Goal: Transaction & Acquisition: Purchase product/service

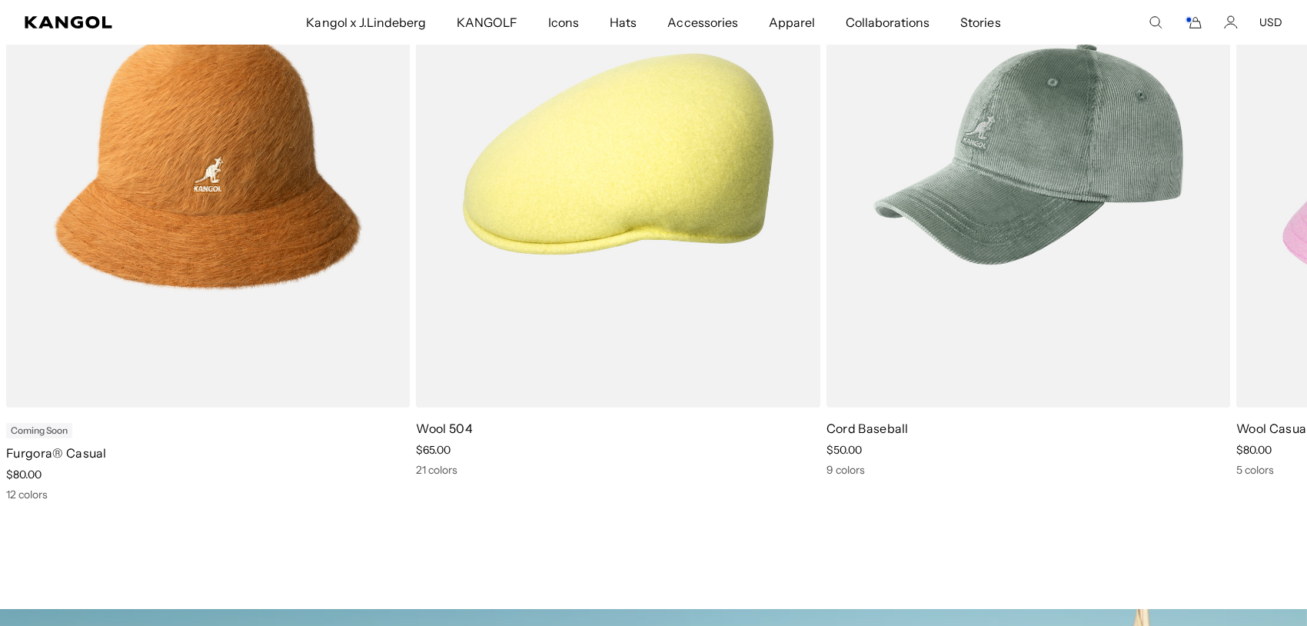
scroll to position [0, 317]
click at [1275, 218] on icon at bounding box center [1269, 213] width 25 height 25
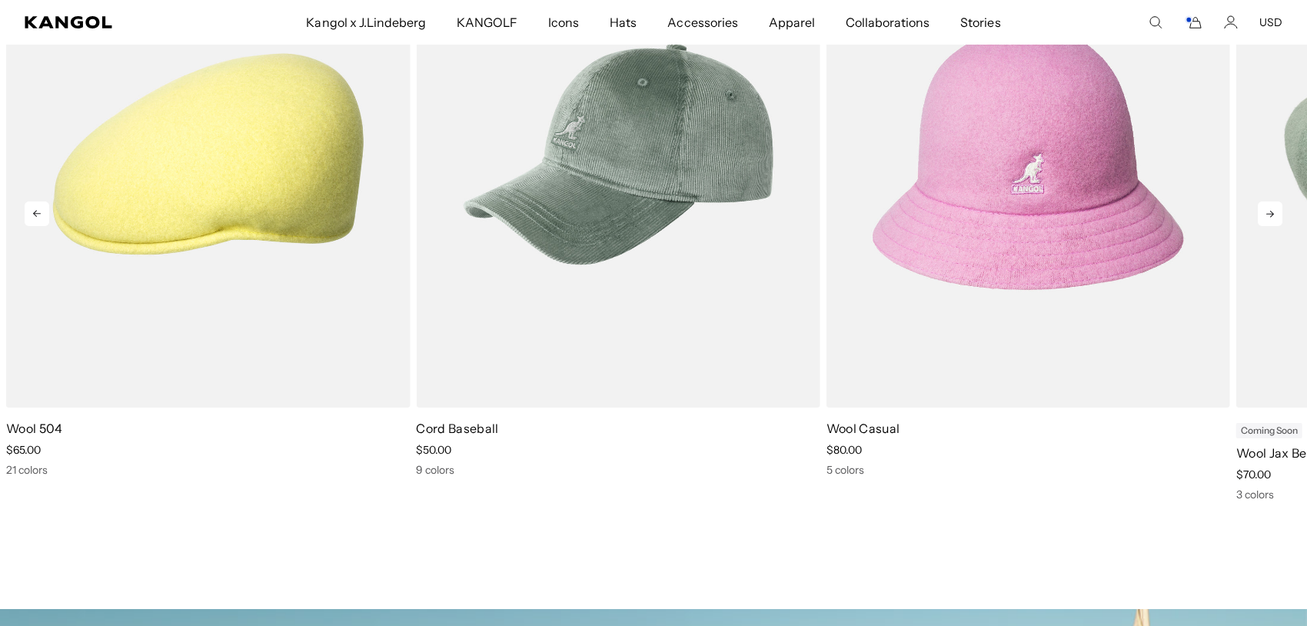
click at [1274, 221] on icon at bounding box center [1269, 213] width 25 height 25
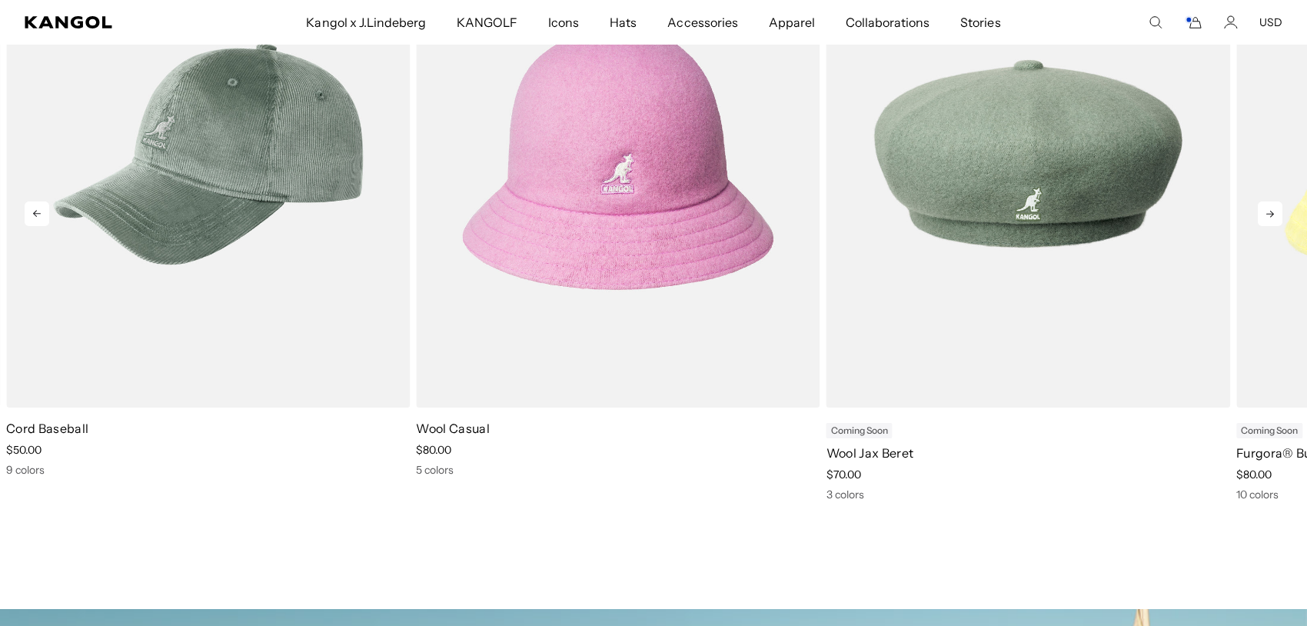
scroll to position [0, 0]
click at [1274, 221] on icon at bounding box center [1269, 213] width 25 height 25
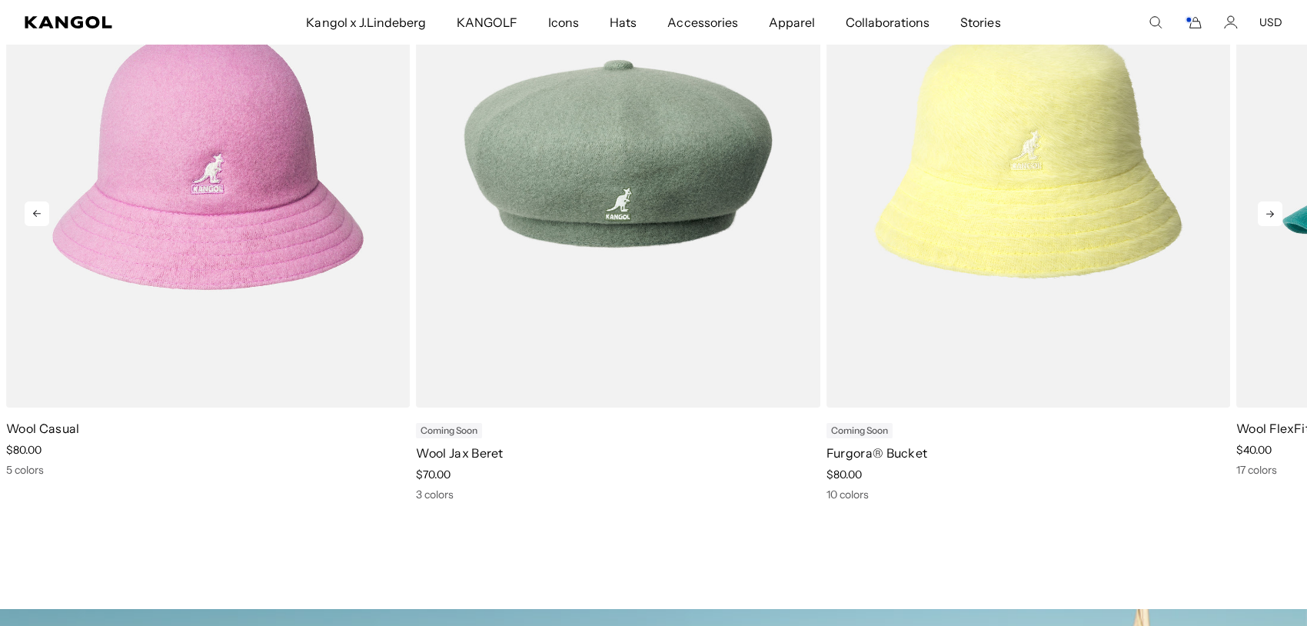
click at [1274, 221] on icon at bounding box center [1269, 213] width 25 height 25
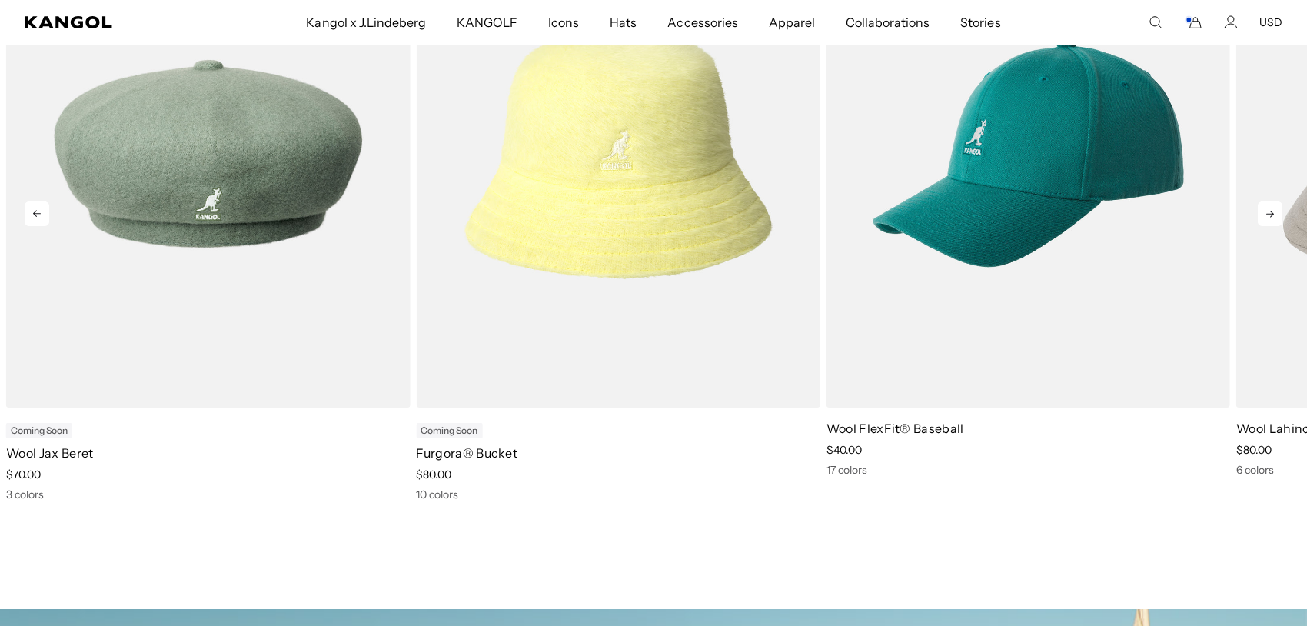
scroll to position [0, 317]
click at [1274, 221] on icon at bounding box center [1269, 213] width 25 height 25
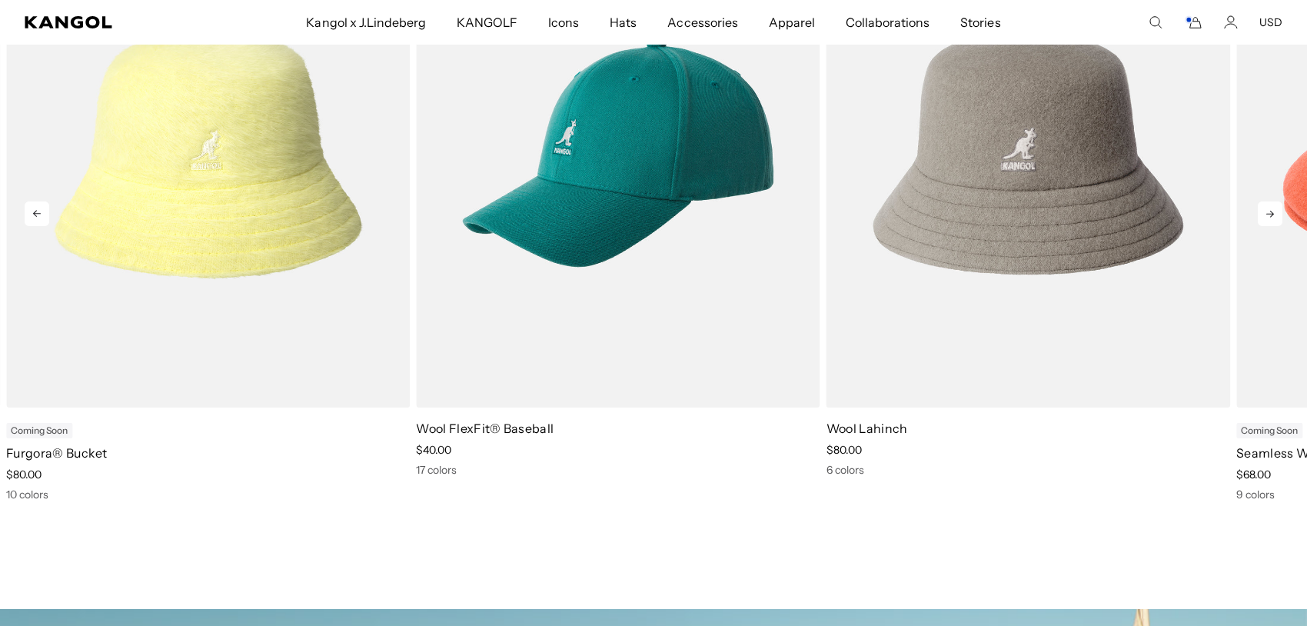
click at [1274, 221] on icon at bounding box center [1269, 213] width 25 height 25
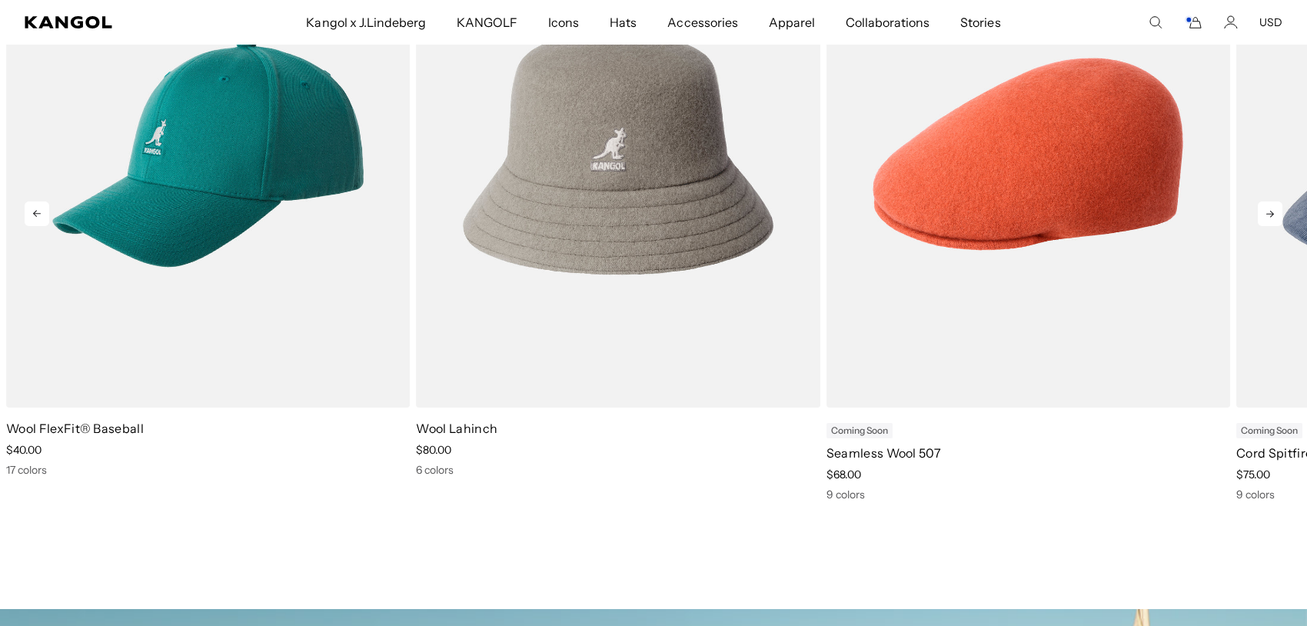
click at [1274, 221] on icon at bounding box center [1269, 213] width 25 height 25
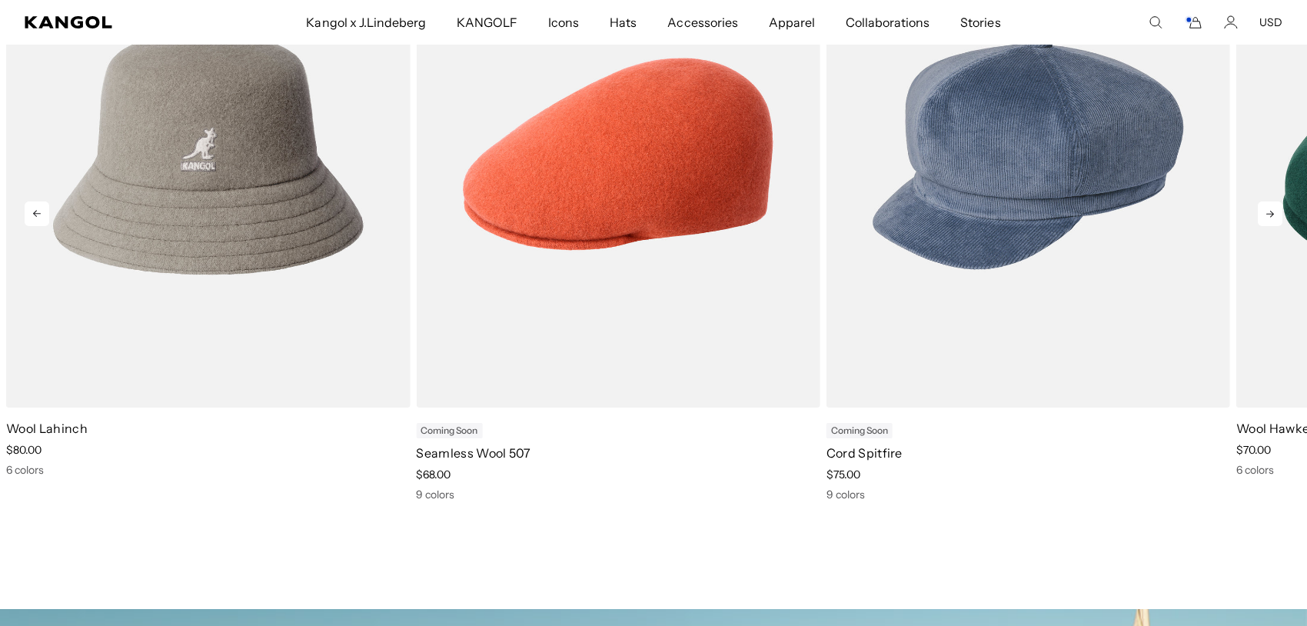
click at [1274, 221] on icon at bounding box center [1269, 213] width 25 height 25
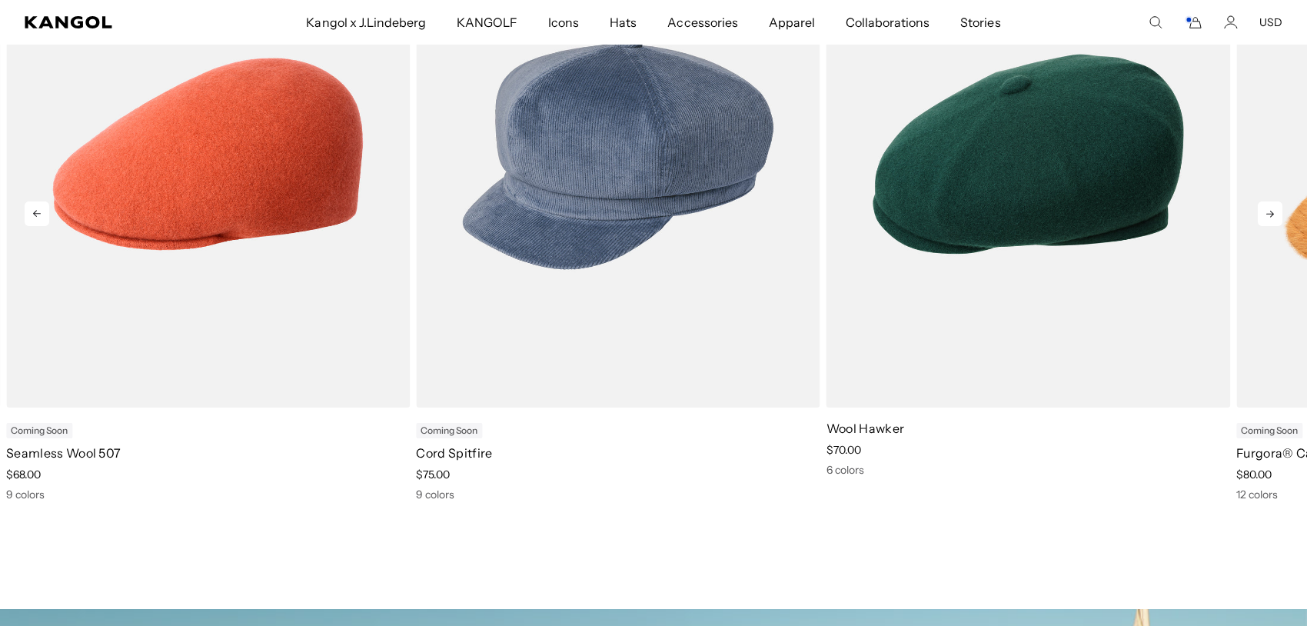
scroll to position [0, 0]
click at [1265, 214] on icon at bounding box center [1269, 213] width 25 height 25
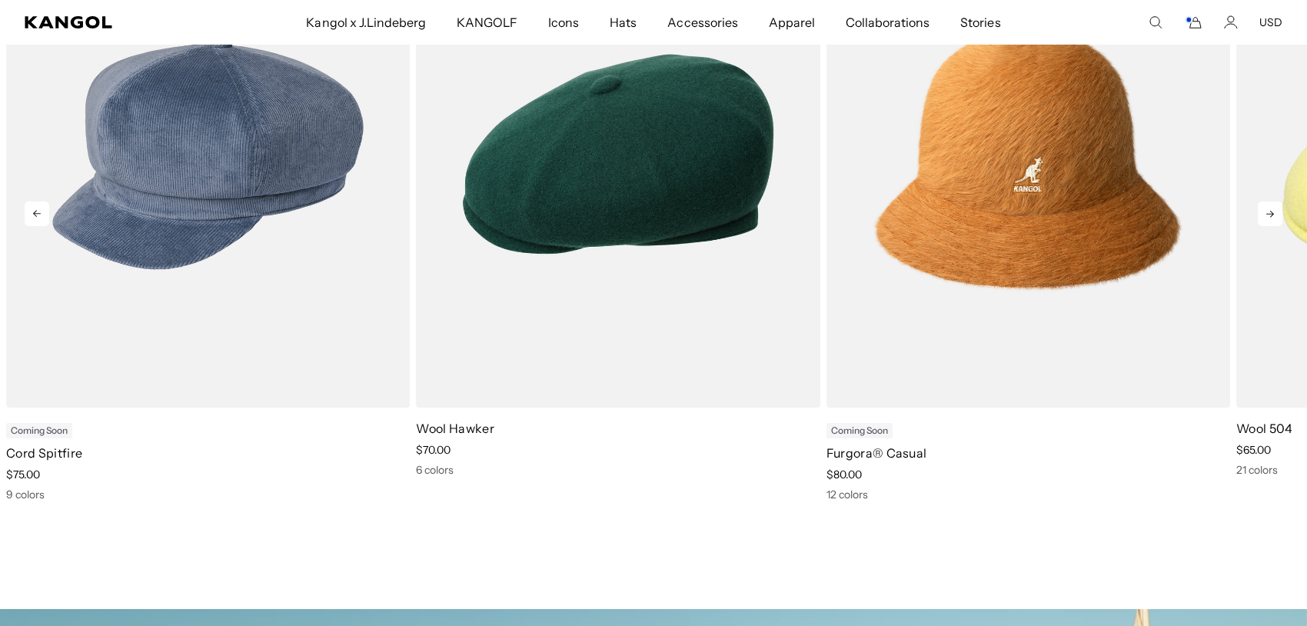
scroll to position [0, 317]
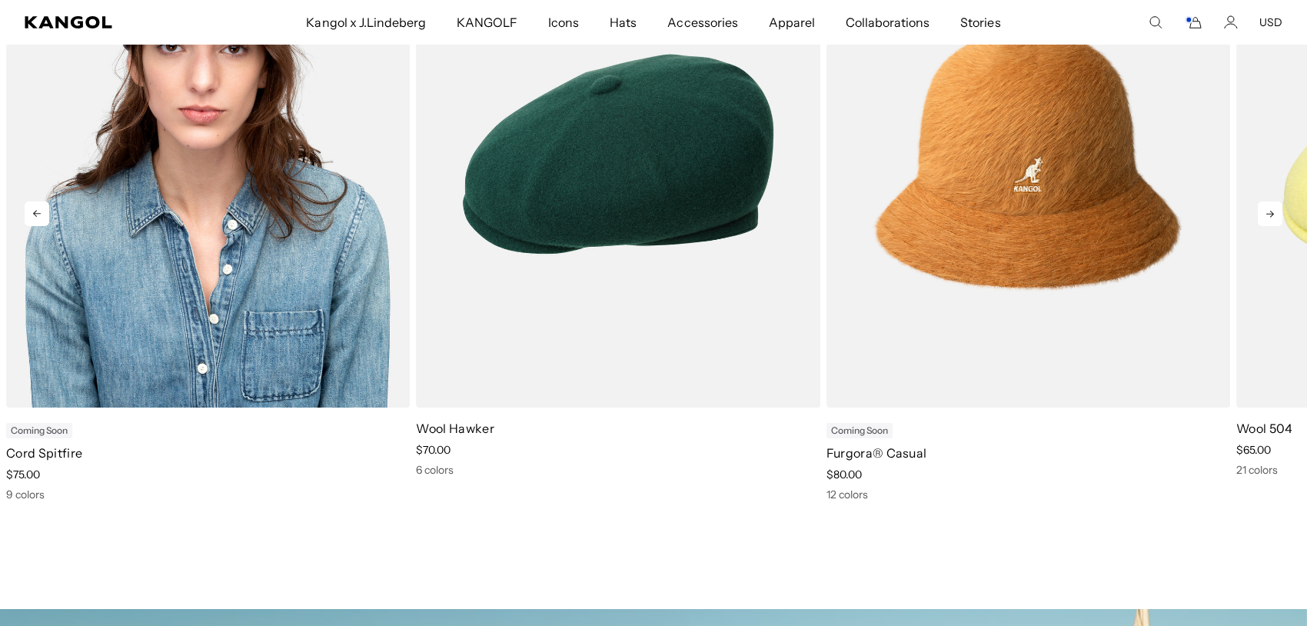
click at [208, 178] on img "10 of 11" at bounding box center [208, 154] width 404 height 507
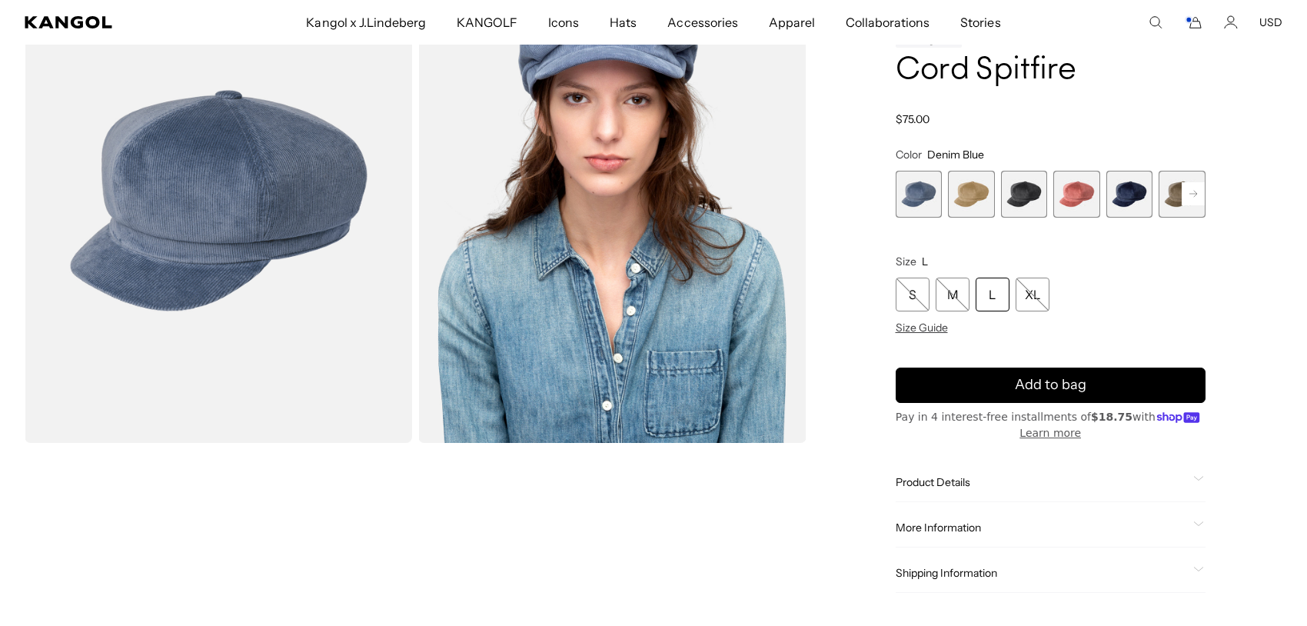
scroll to position [0, 317]
click at [973, 208] on span "2 of 9" at bounding box center [971, 194] width 47 height 47
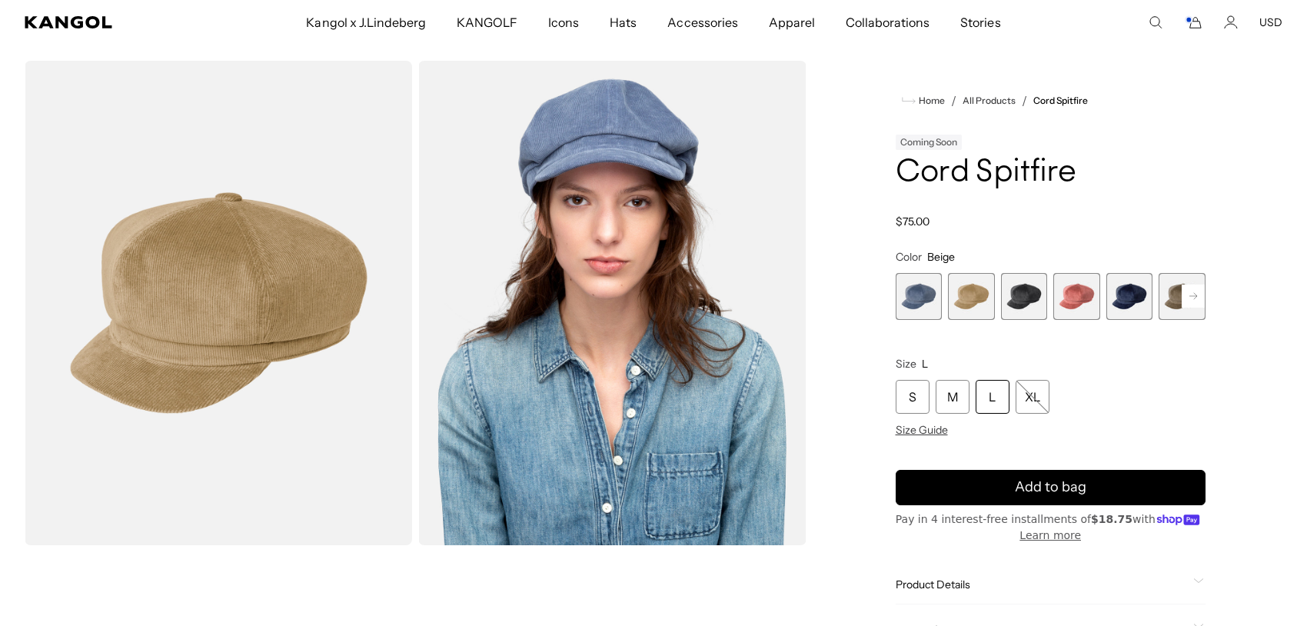
drag, startPoint x: 956, startPoint y: 287, endPoint x: 964, endPoint y: 282, distance: 9.0
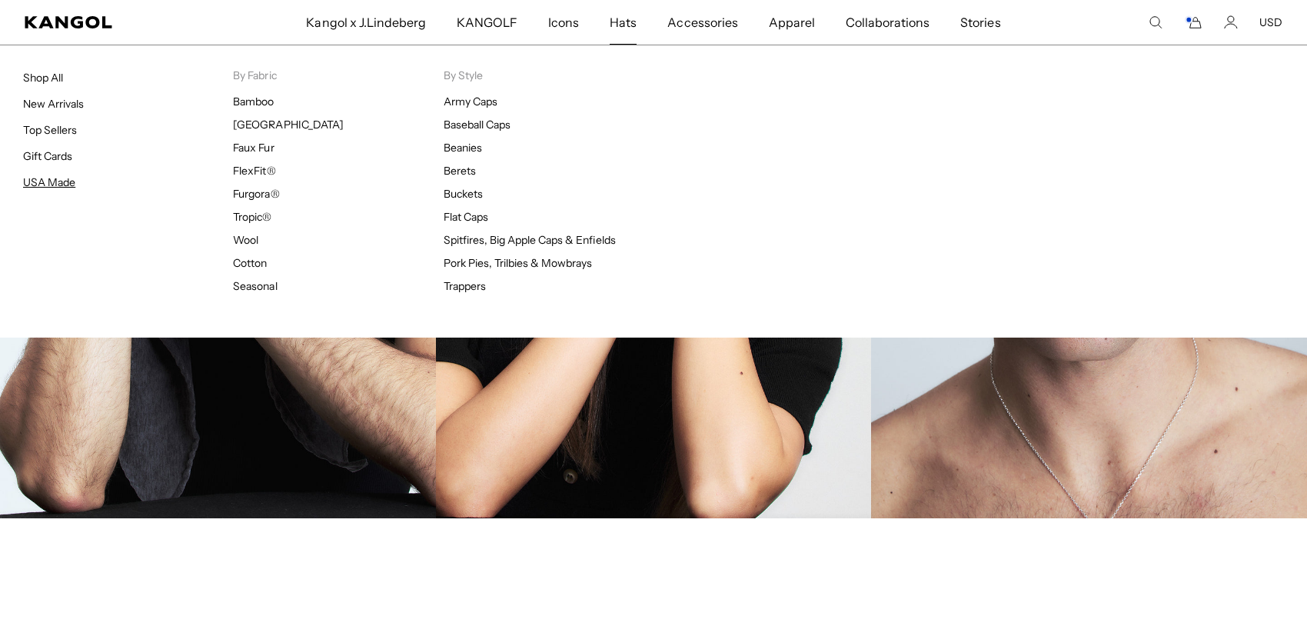
click at [30, 183] on link "USA Made" at bounding box center [49, 182] width 52 height 14
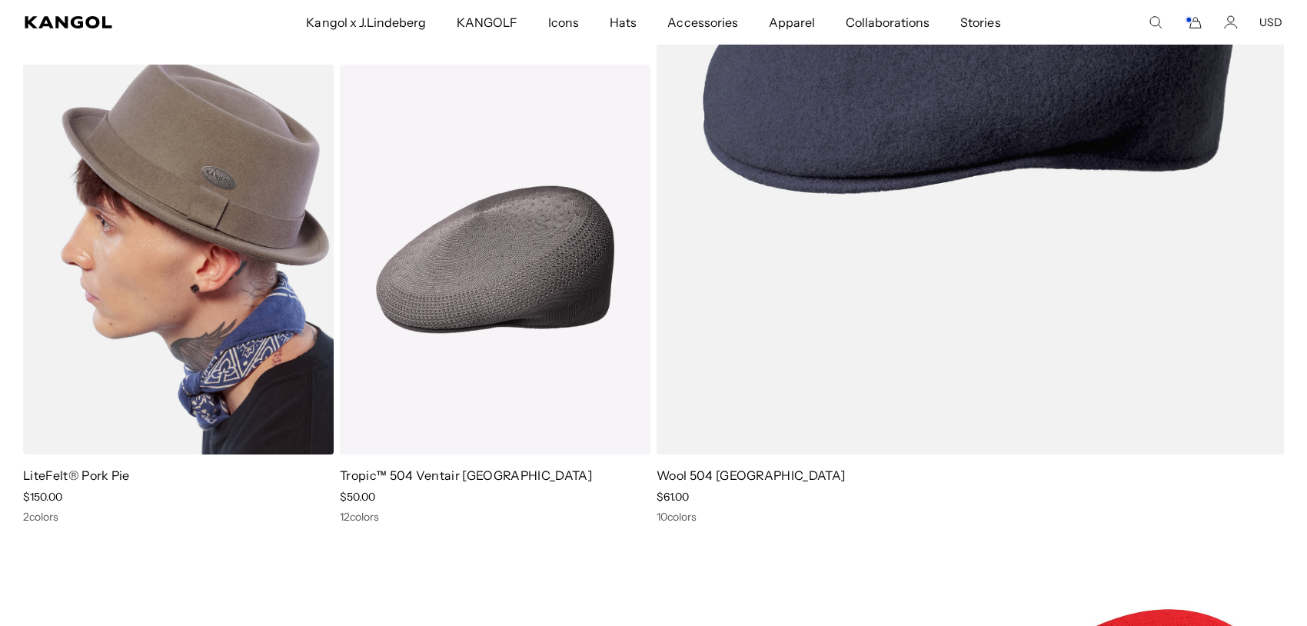
scroll to position [563, 0]
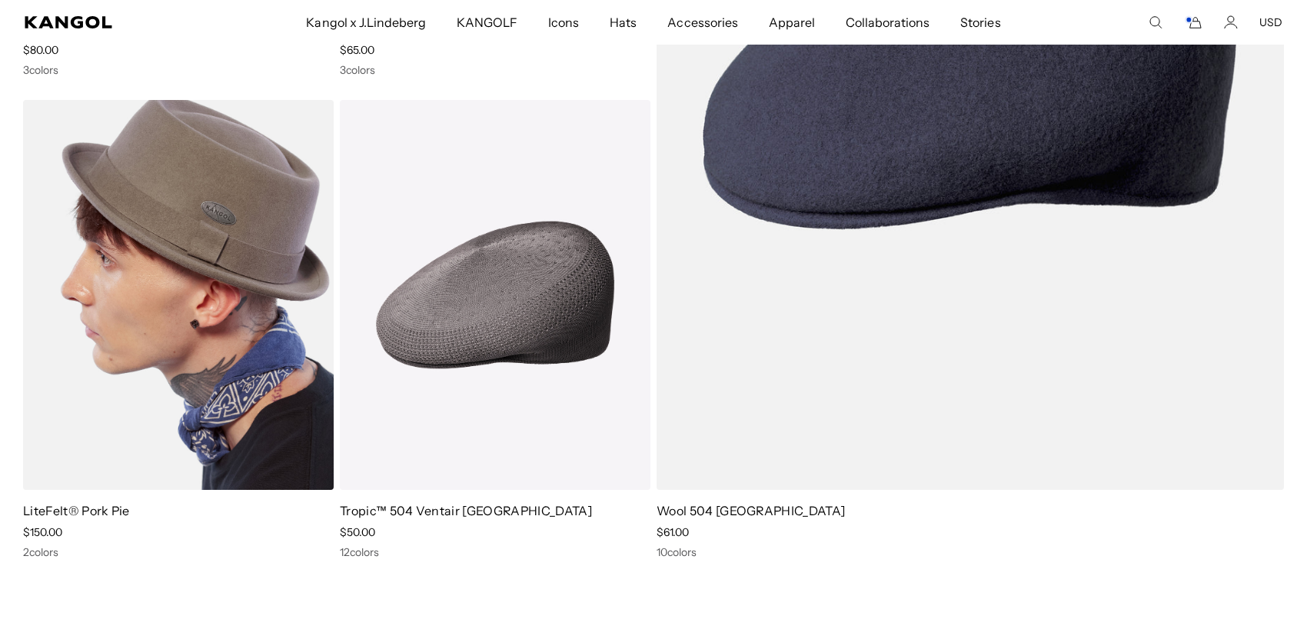
click at [188, 246] on img at bounding box center [178, 295] width 311 height 390
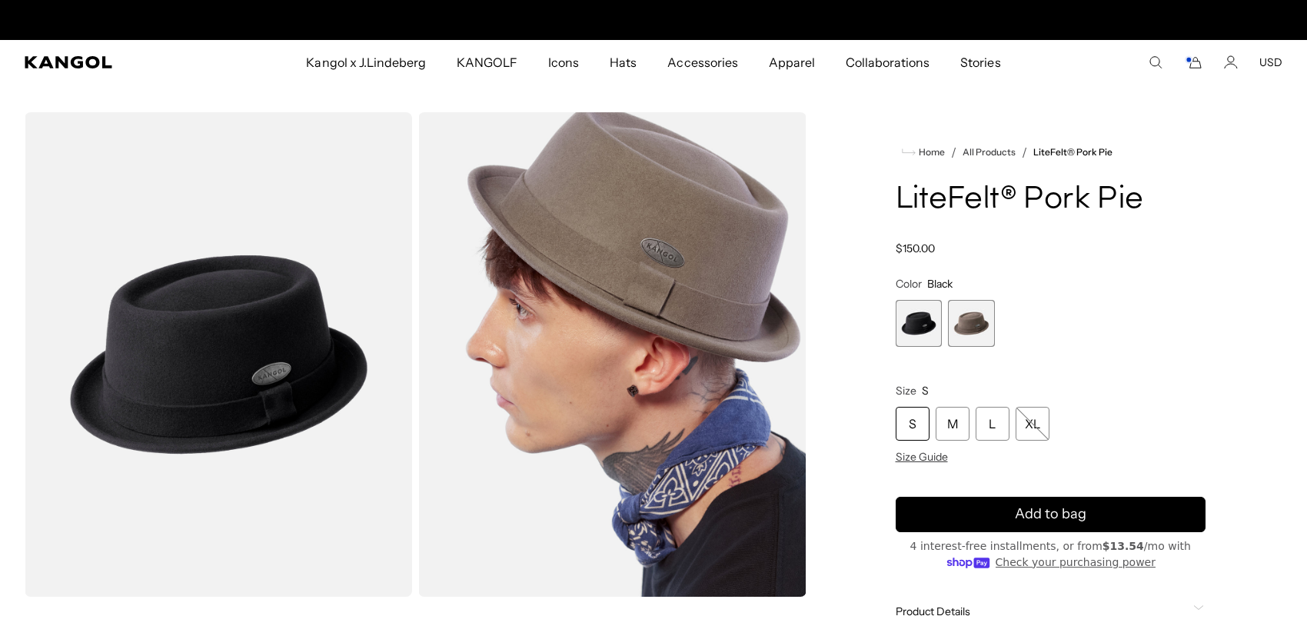
scroll to position [0, 317]
click at [916, 328] on span "1 of 2" at bounding box center [918, 323] width 47 height 47
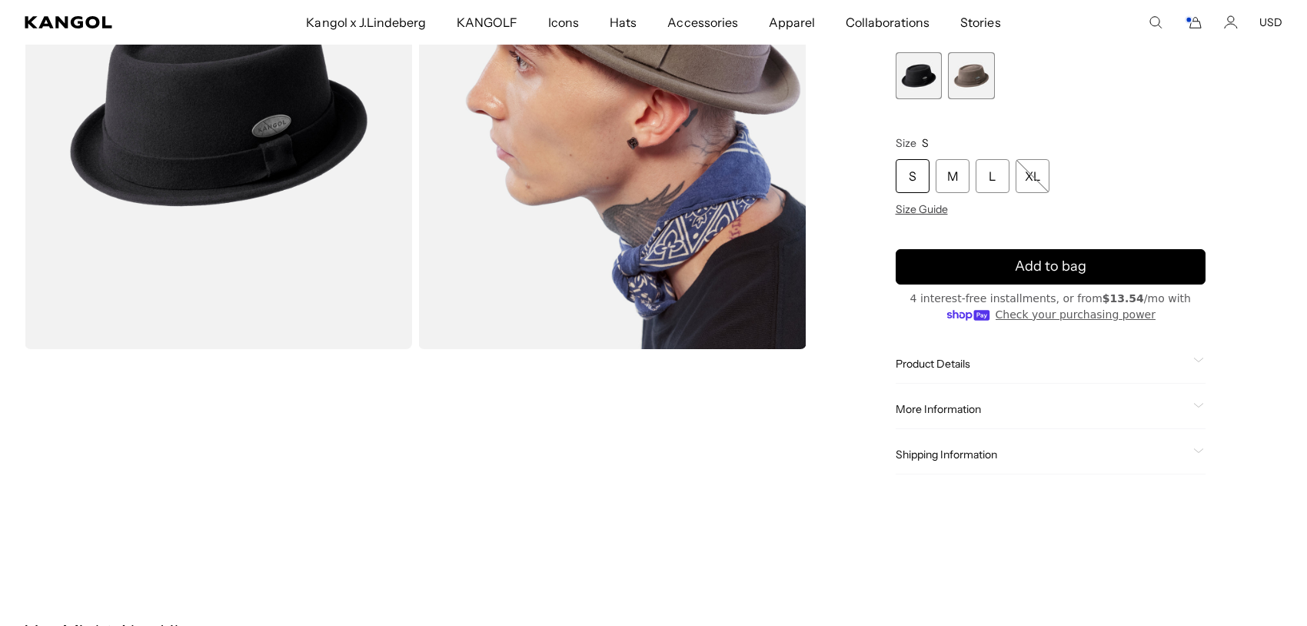
scroll to position [307, 0]
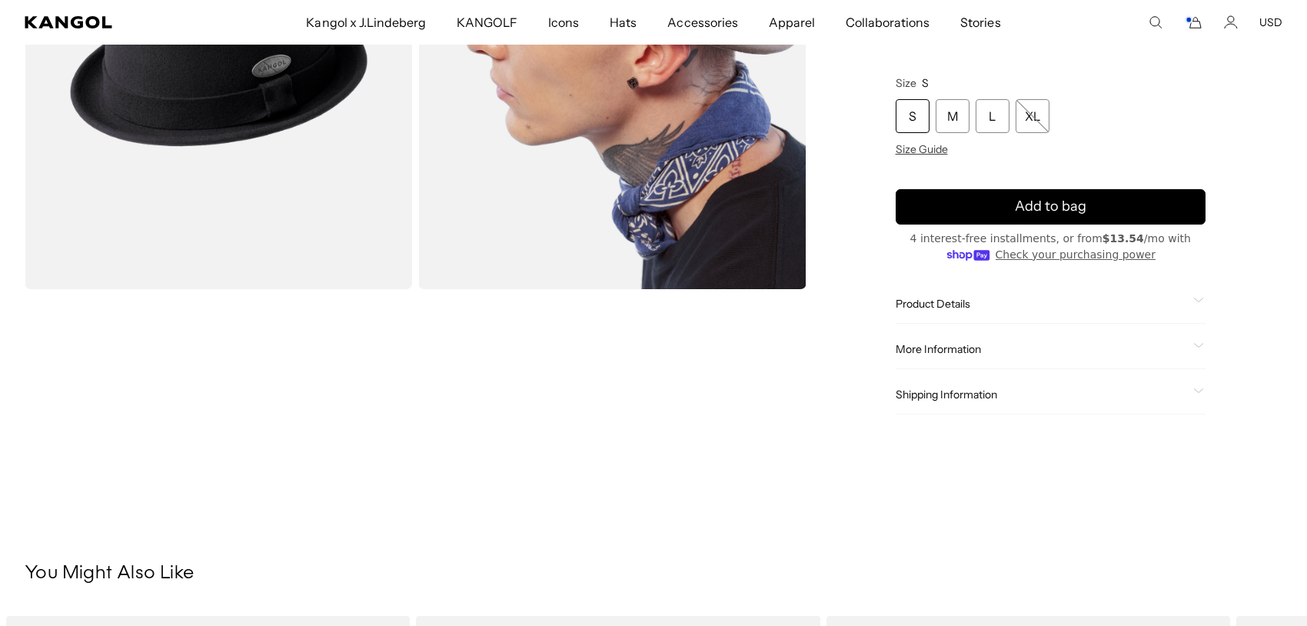
click at [973, 304] on span "Product Details" at bounding box center [1041, 304] width 292 height 14
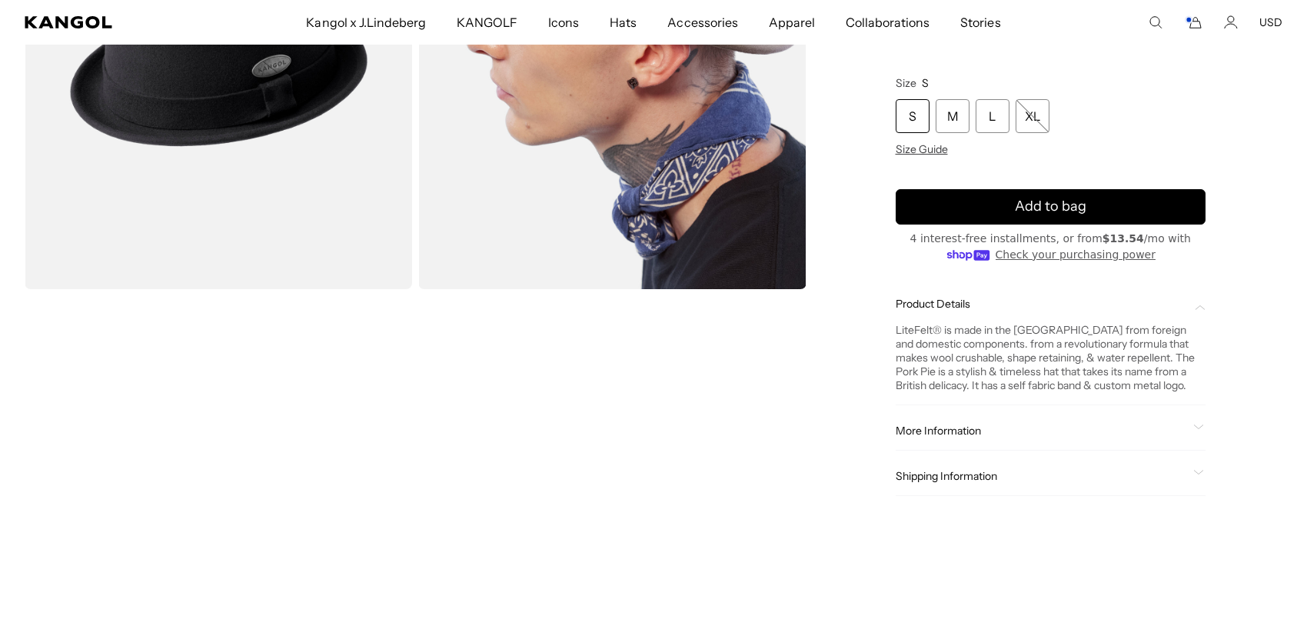
scroll to position [0, 317]
click at [967, 424] on span "More Information" at bounding box center [1041, 431] width 292 height 14
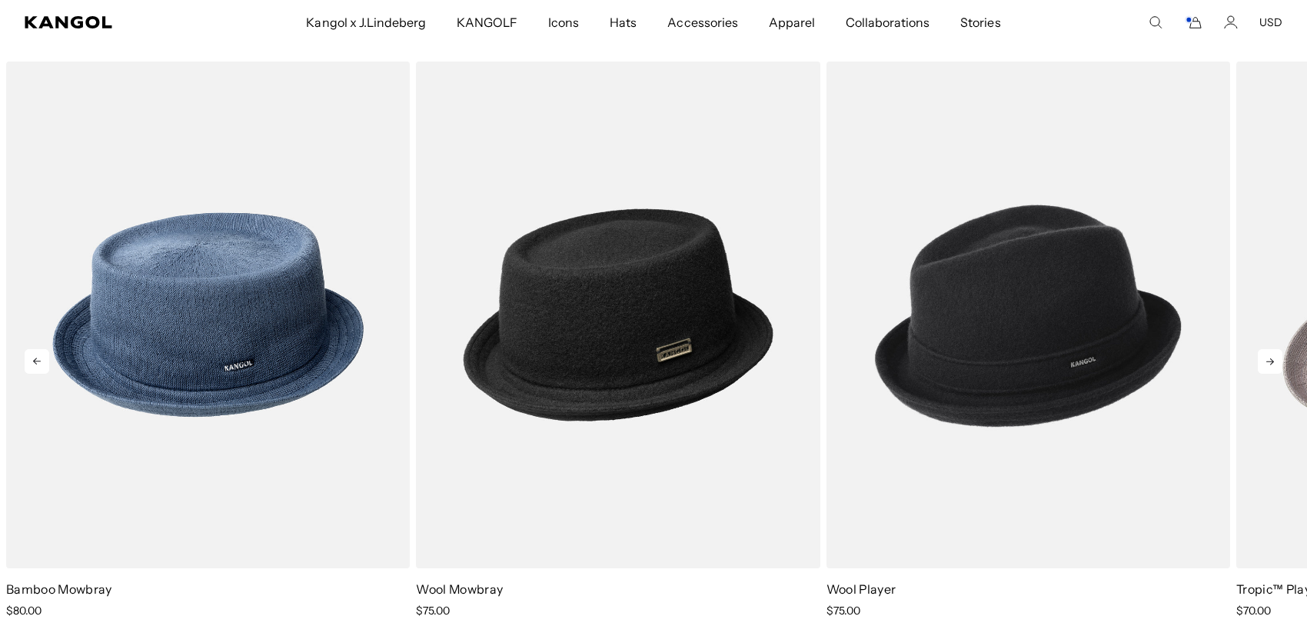
click at [1269, 349] on icon at bounding box center [1269, 361] width 25 height 25
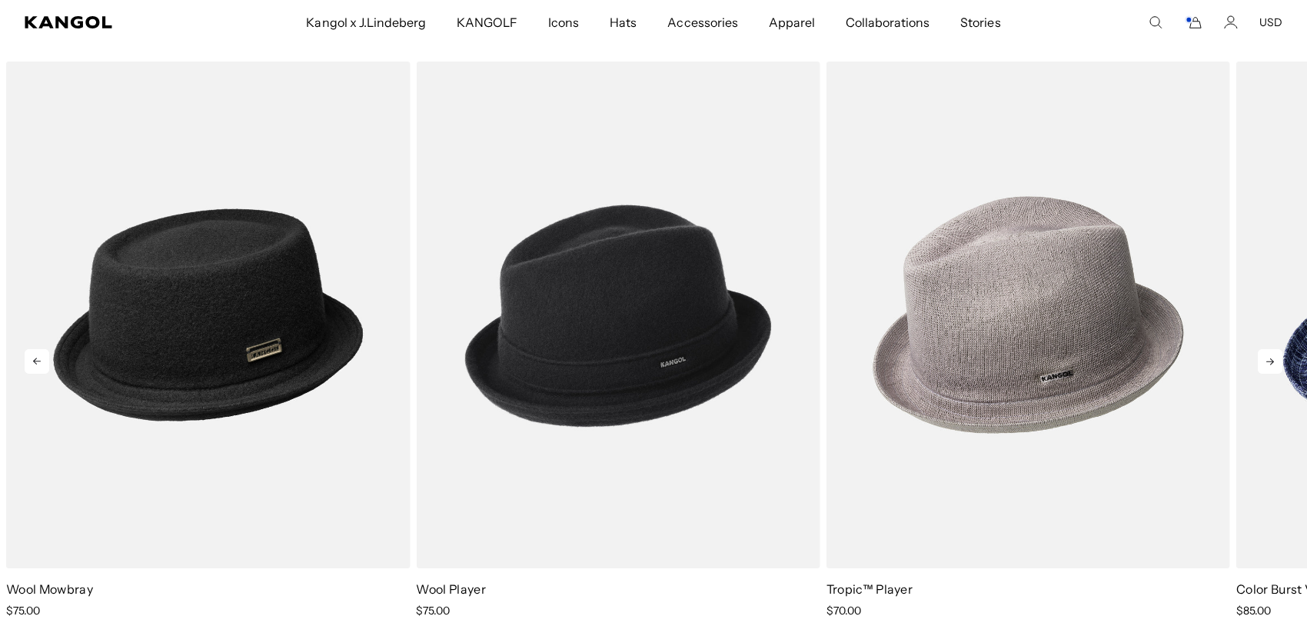
scroll to position [0, 0]
click at [1269, 350] on icon at bounding box center [1269, 361] width 25 height 25
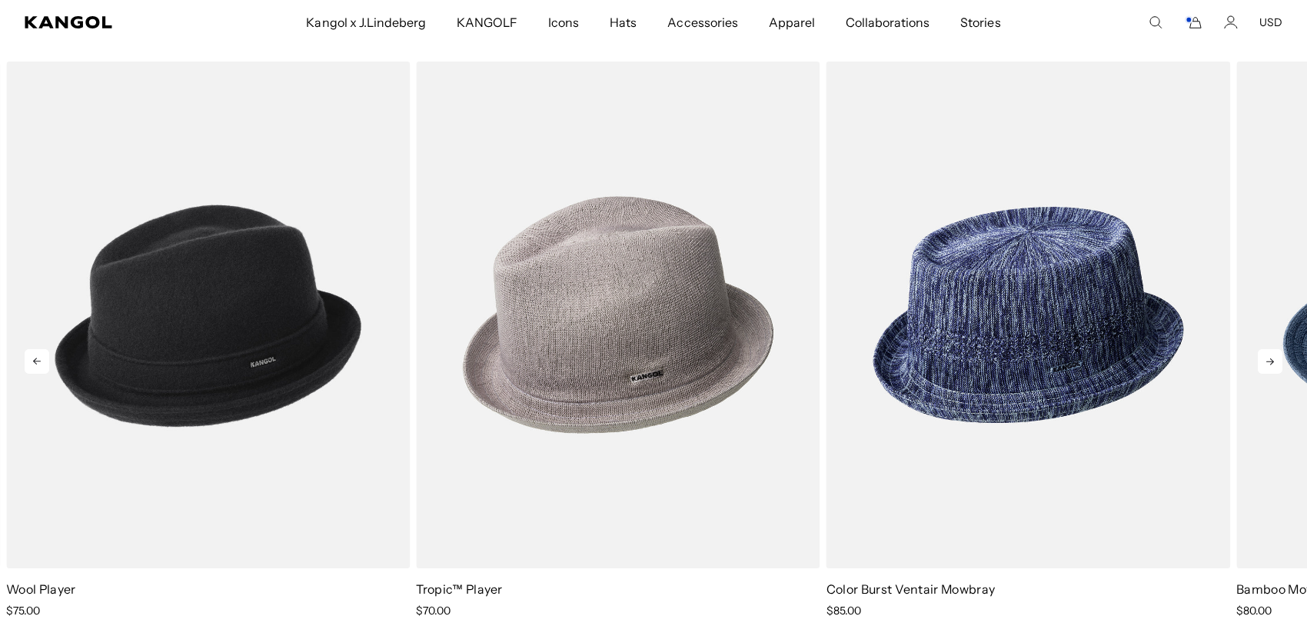
click at [1269, 350] on icon at bounding box center [1269, 361] width 25 height 25
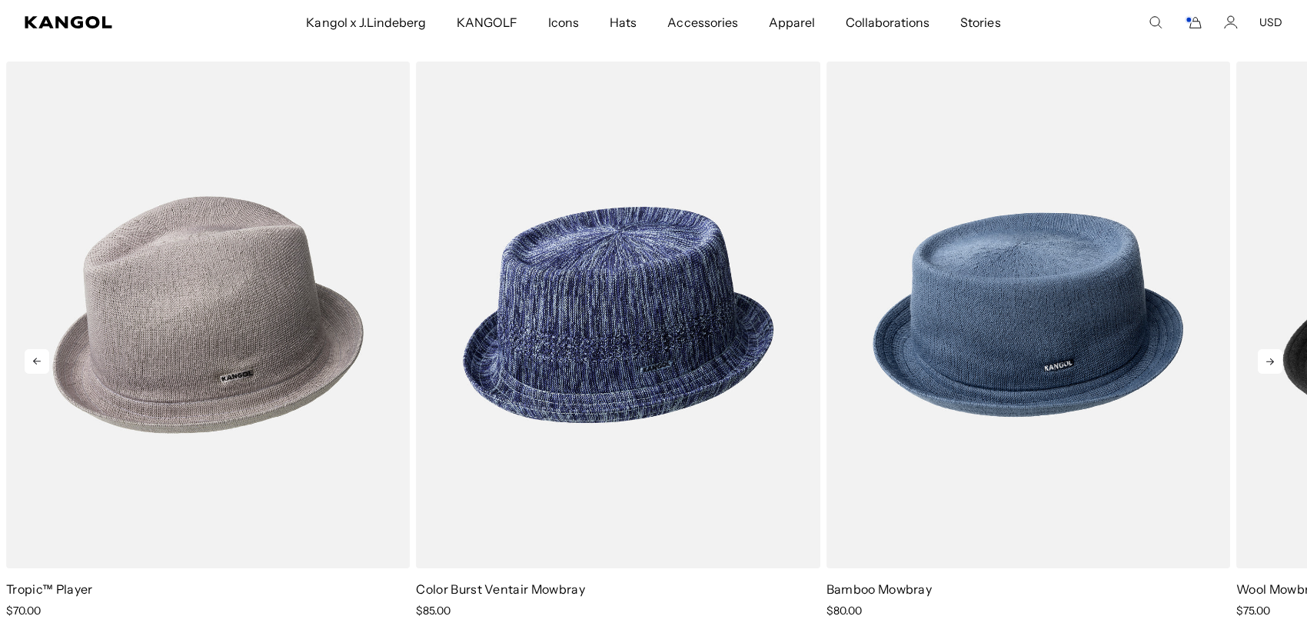
click at [1269, 350] on icon at bounding box center [1269, 361] width 25 height 25
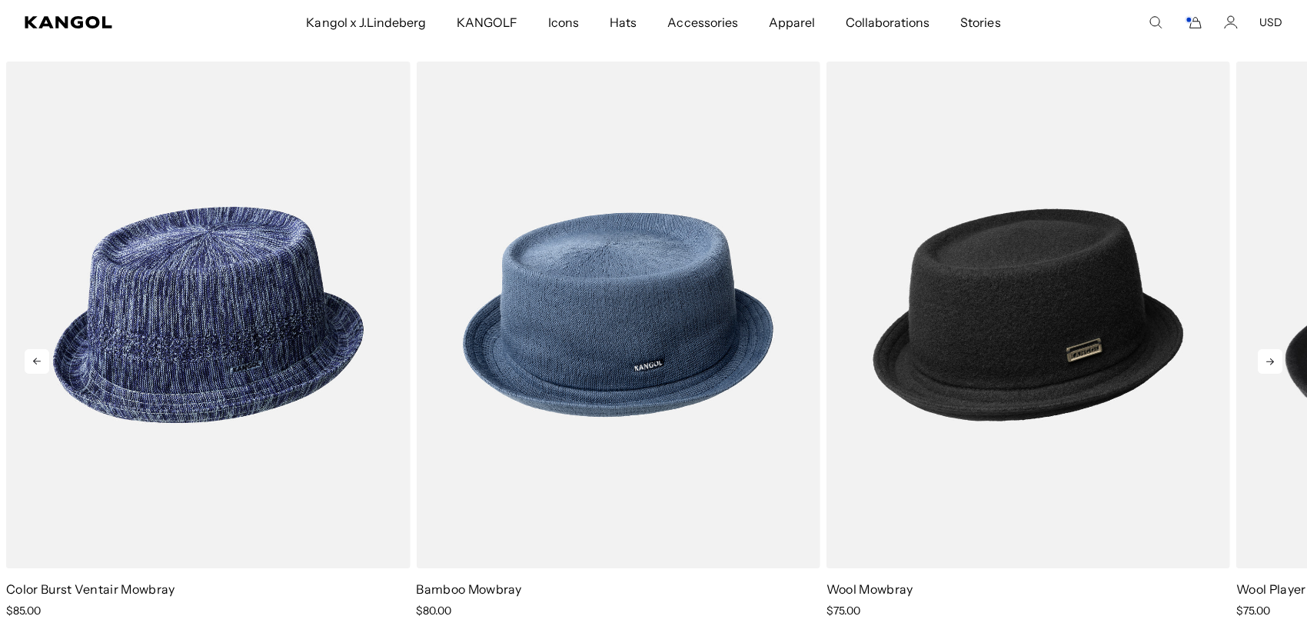
scroll to position [0, 317]
click at [1268, 351] on icon at bounding box center [1269, 361] width 25 height 25
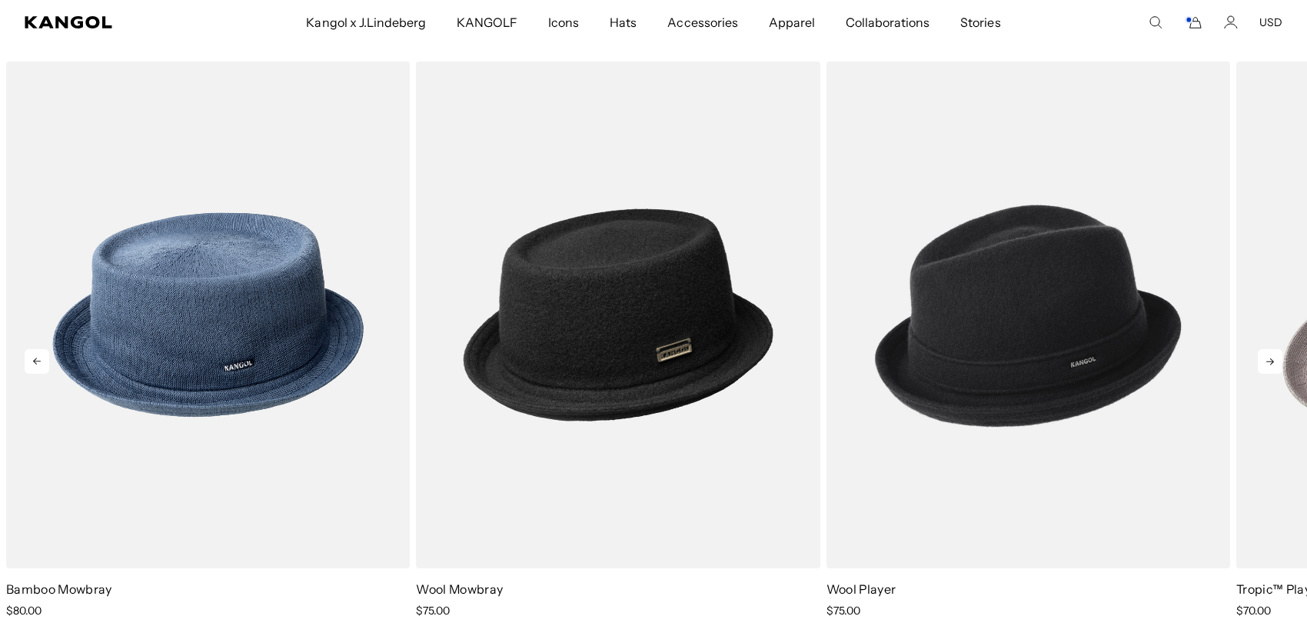
click at [1268, 351] on icon at bounding box center [1269, 361] width 25 height 25
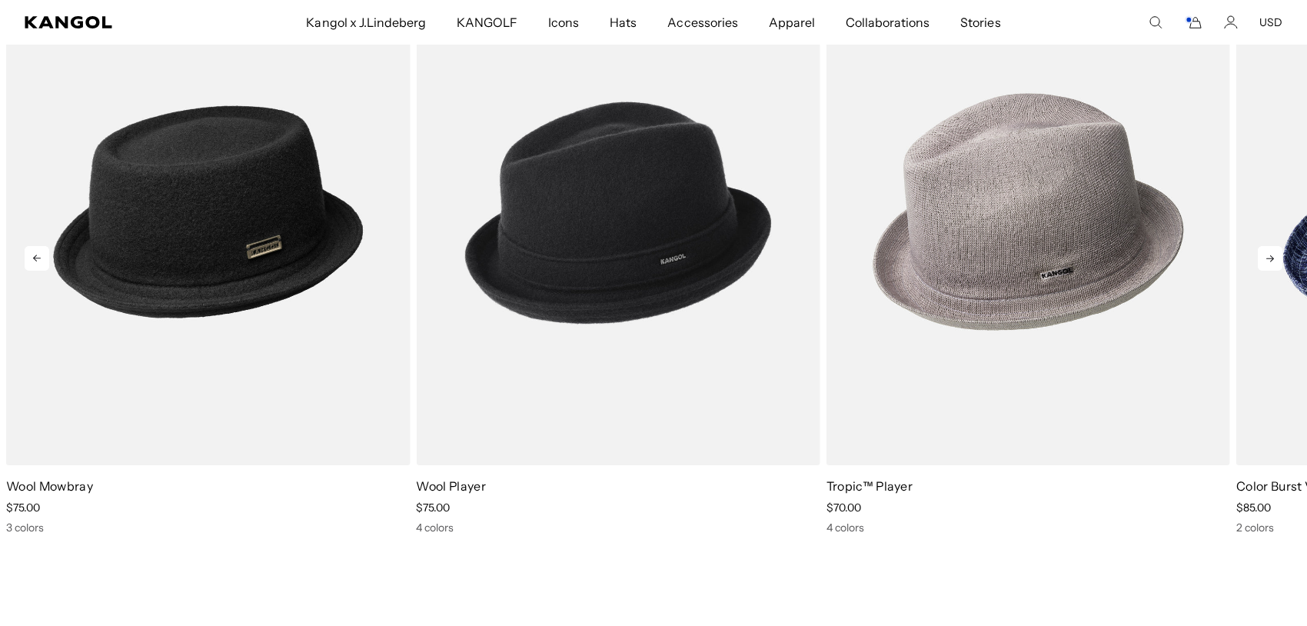
click at [1267, 246] on icon at bounding box center [1269, 258] width 25 height 25
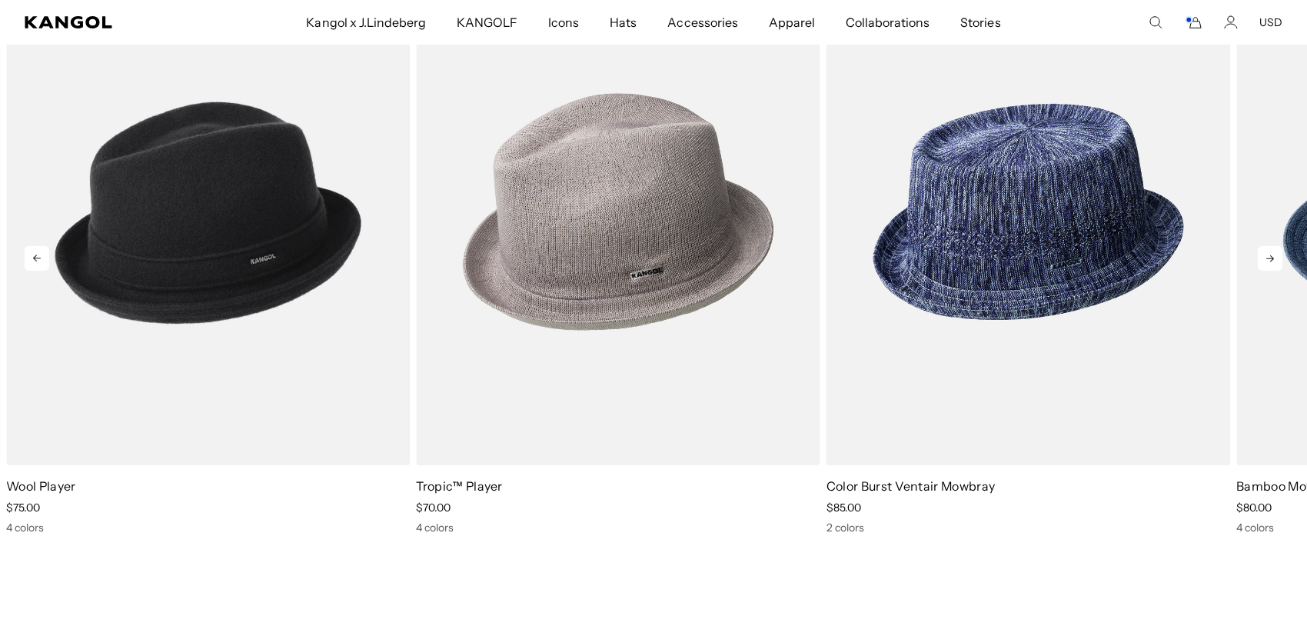
scroll to position [0, 0]
click at [1266, 247] on icon at bounding box center [1269, 258] width 25 height 25
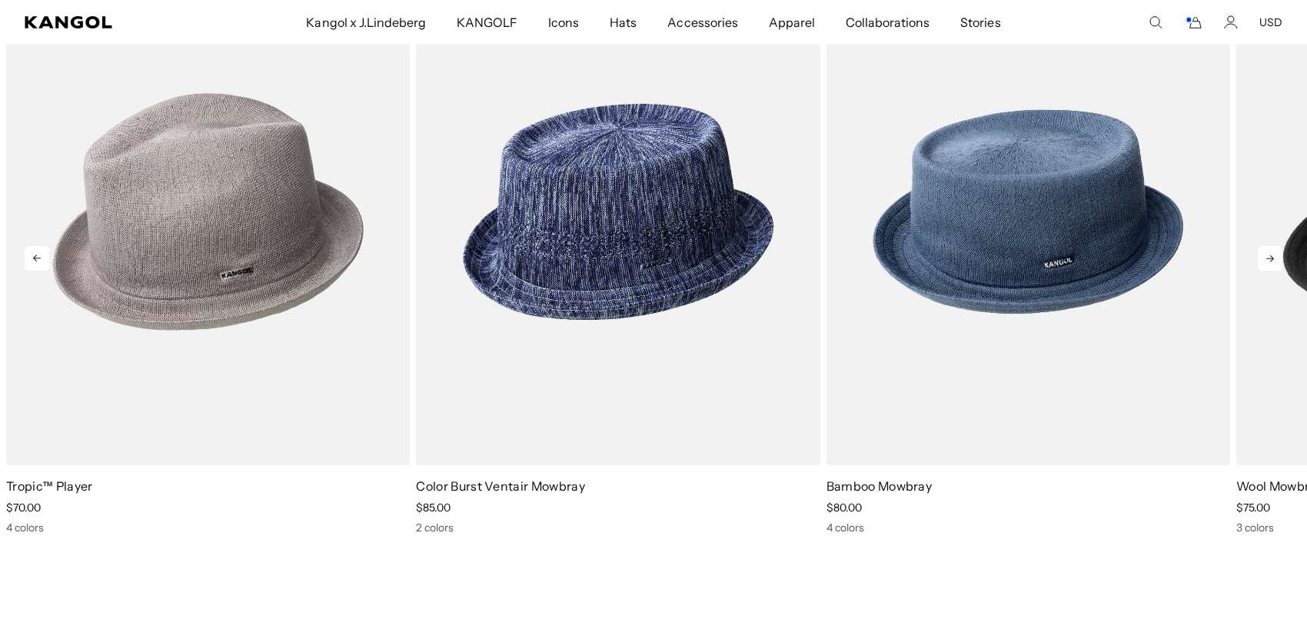
scroll to position [0, 317]
click at [1266, 247] on icon at bounding box center [1269, 258] width 25 height 25
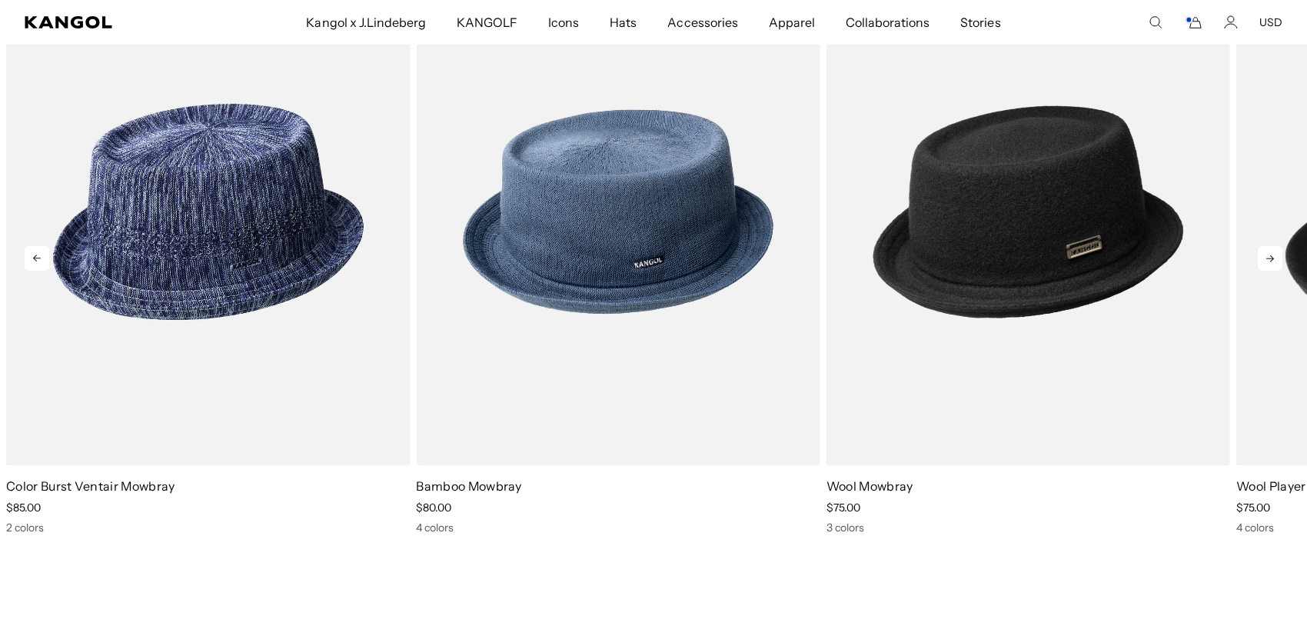
click at [1266, 247] on icon at bounding box center [1269, 258] width 25 height 25
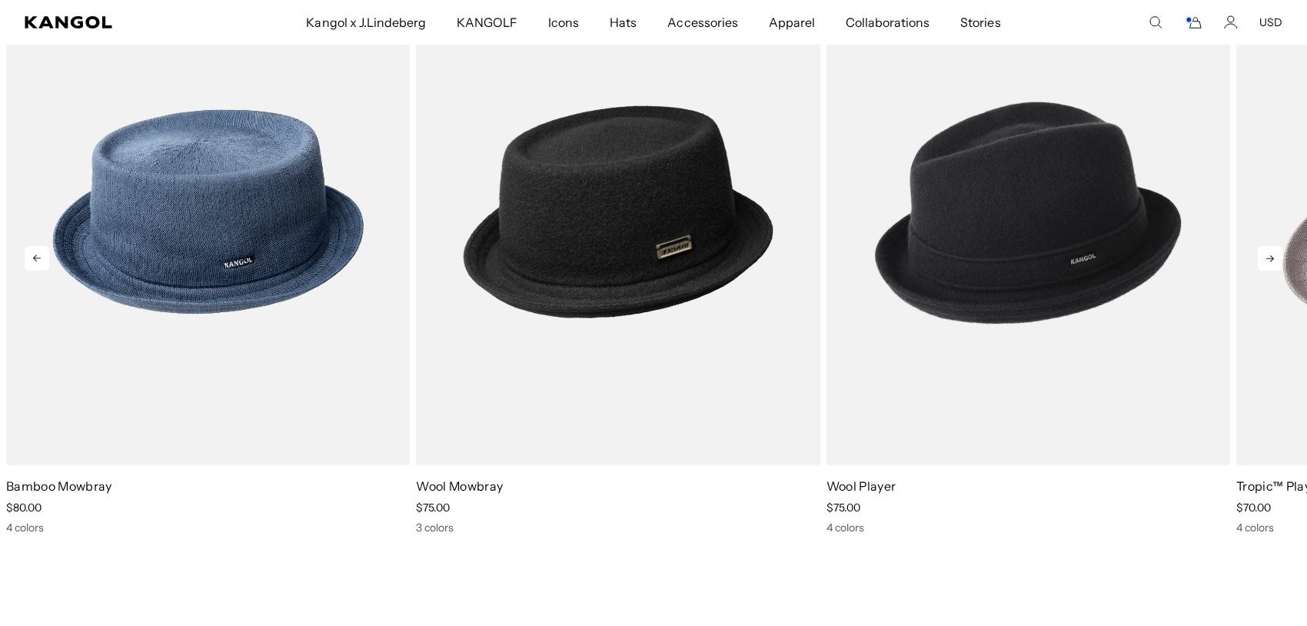
scroll to position [0, 0]
click at [1266, 247] on icon at bounding box center [1269, 258] width 25 height 25
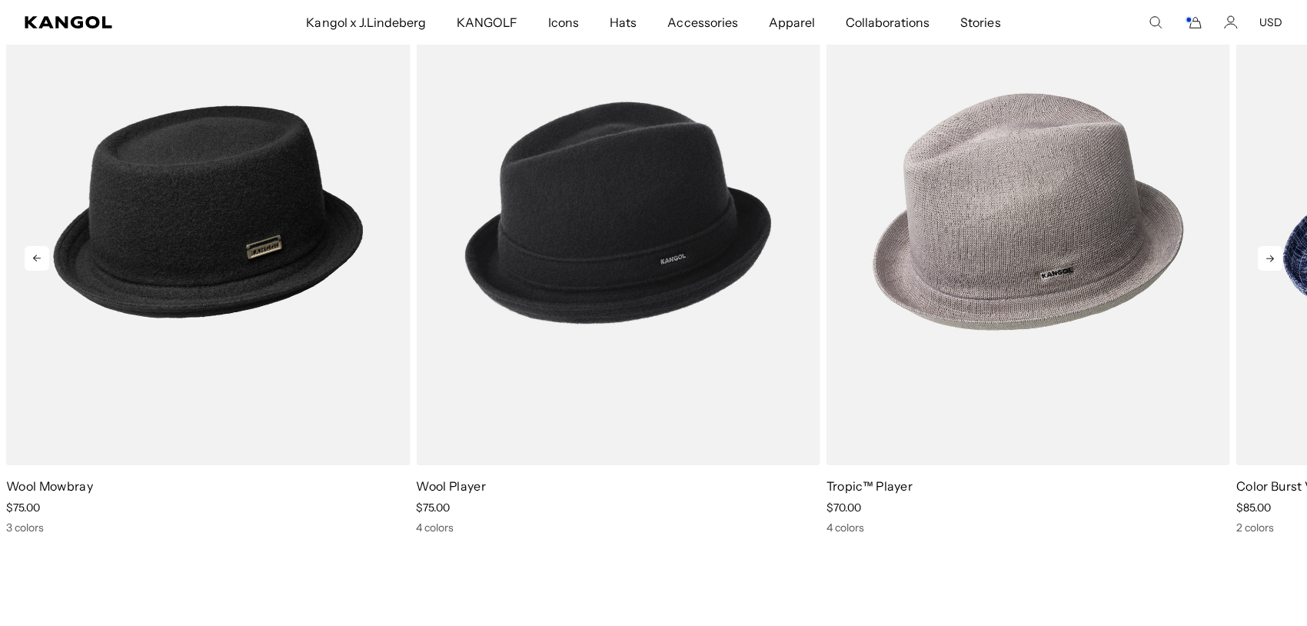
scroll to position [0, 317]
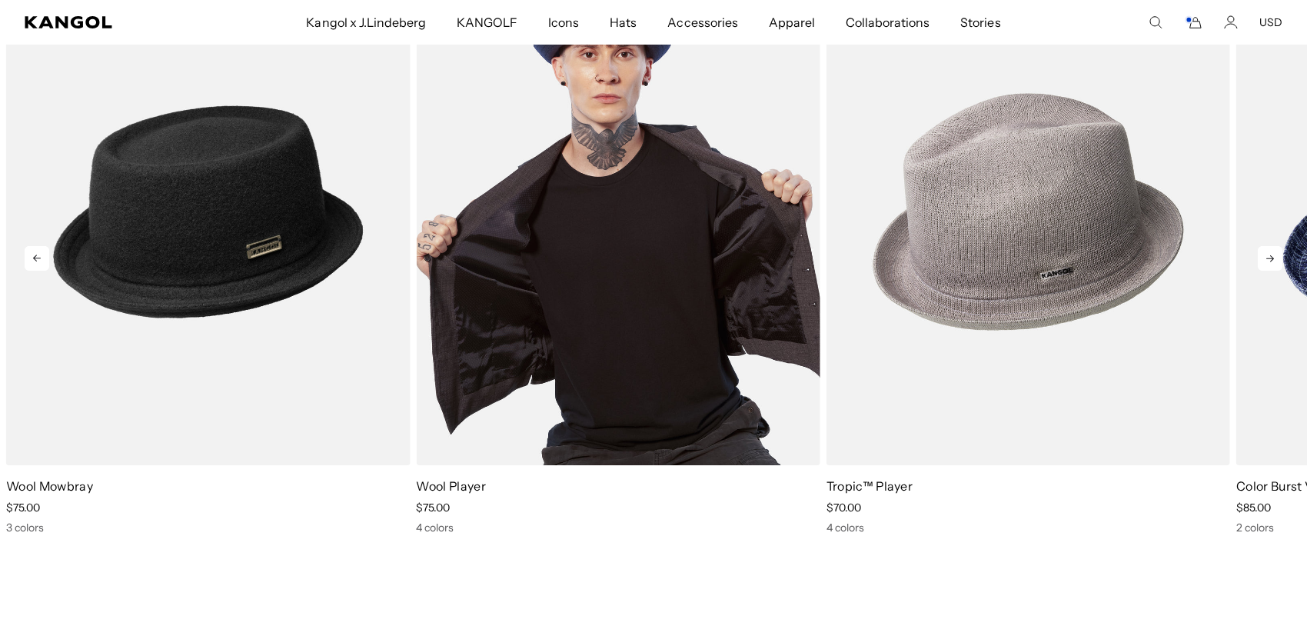
click at [663, 244] on img "3 of 5" at bounding box center [618, 211] width 404 height 507
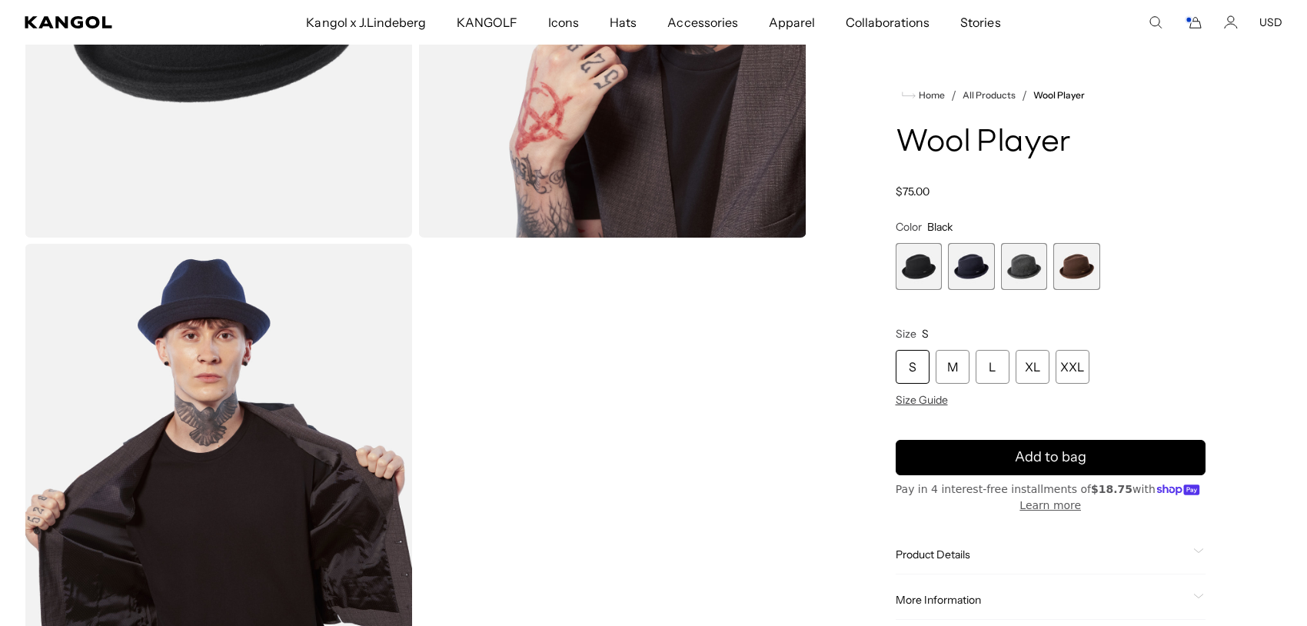
click at [924, 558] on span "Product Details" at bounding box center [1041, 554] width 292 height 14
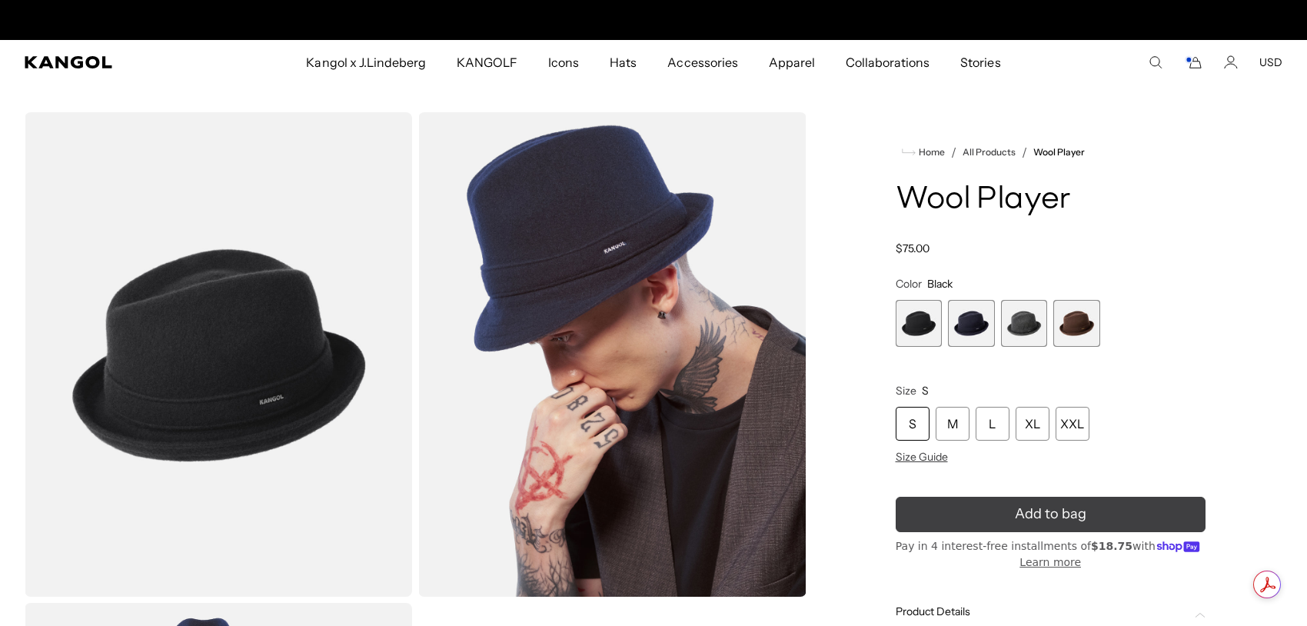
scroll to position [0, 317]
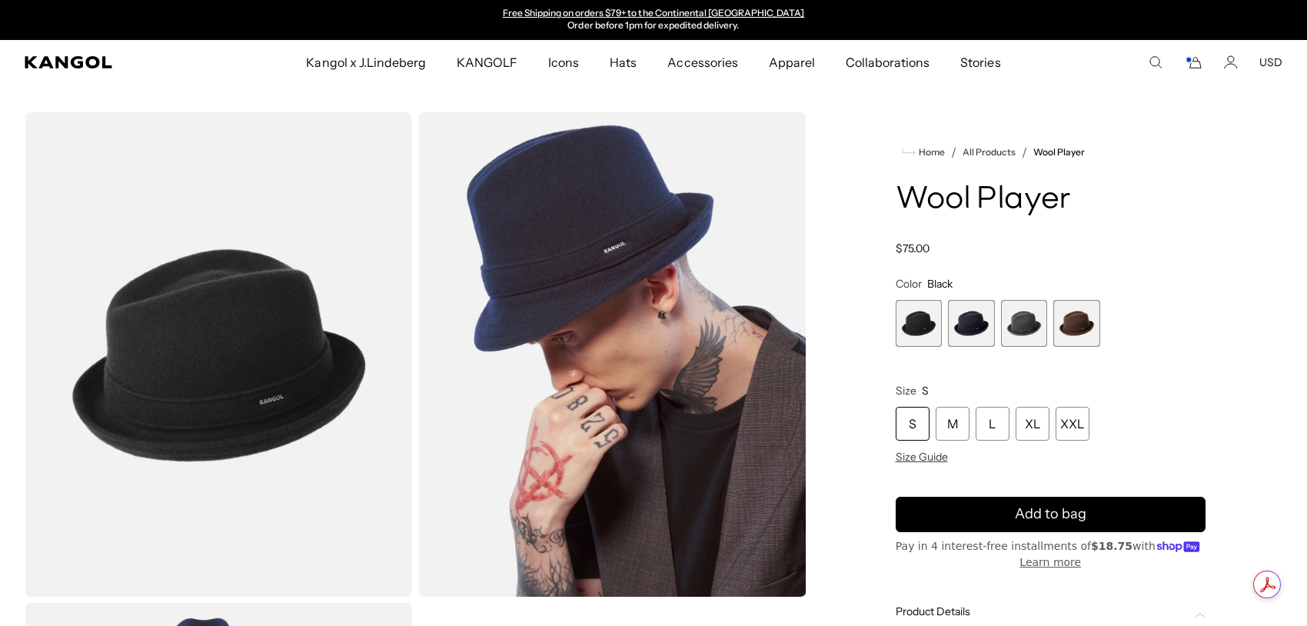
click at [918, 325] on span "1 of 4" at bounding box center [918, 323] width 47 height 47
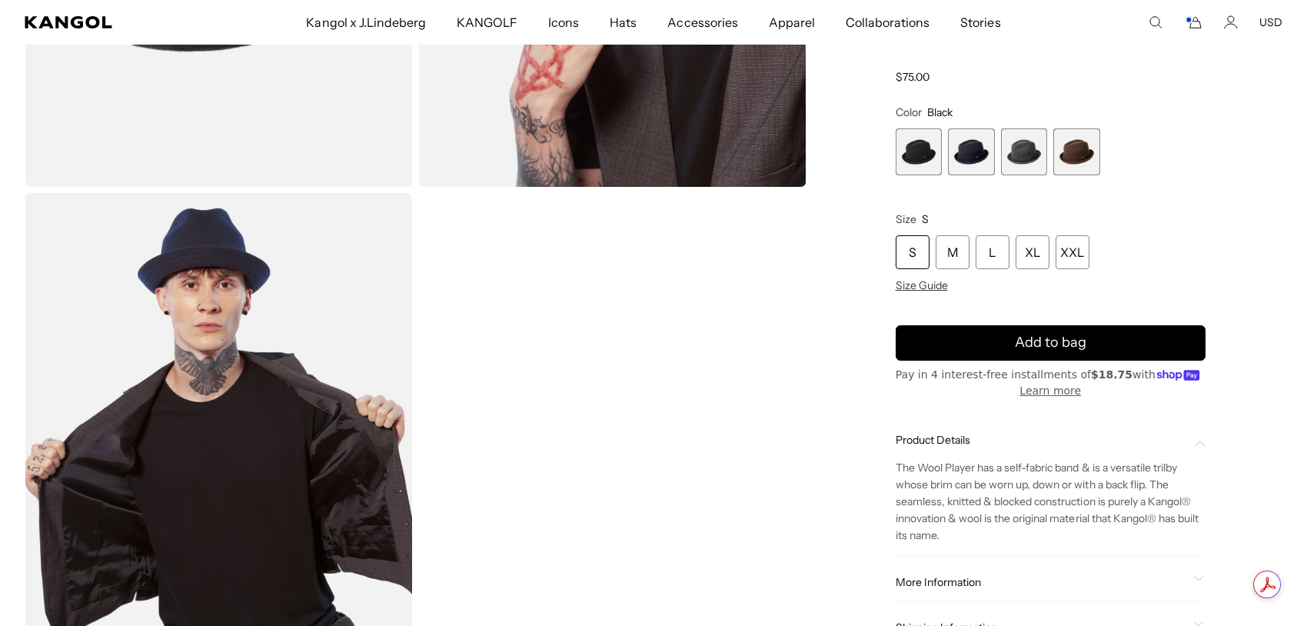
scroll to position [0, 0]
click at [935, 288] on span "Size Guide" at bounding box center [921, 285] width 52 height 14
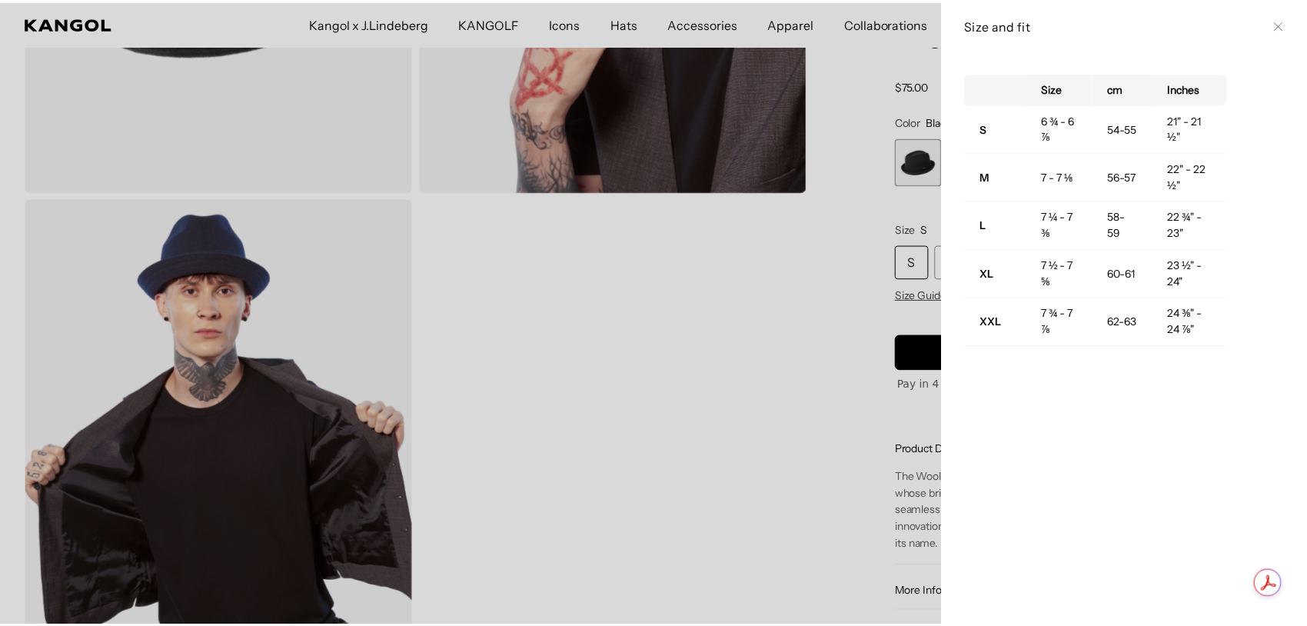
scroll to position [0, 317]
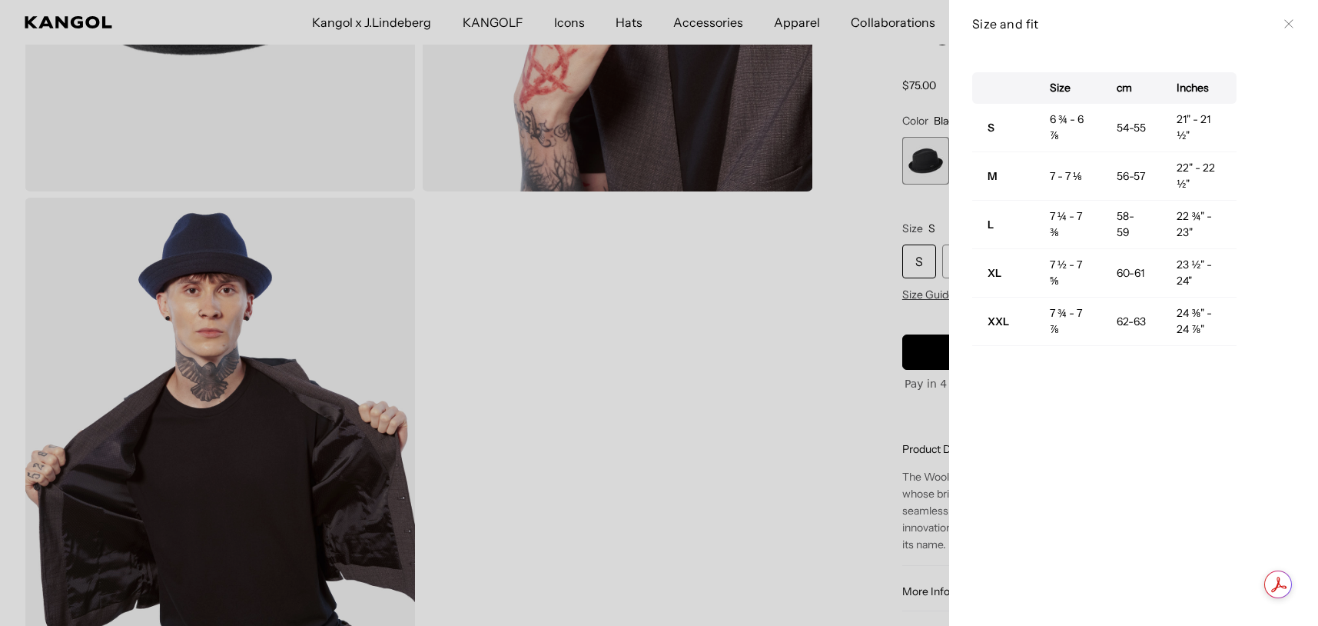
click at [830, 259] on div at bounding box center [659, 313] width 1318 height 626
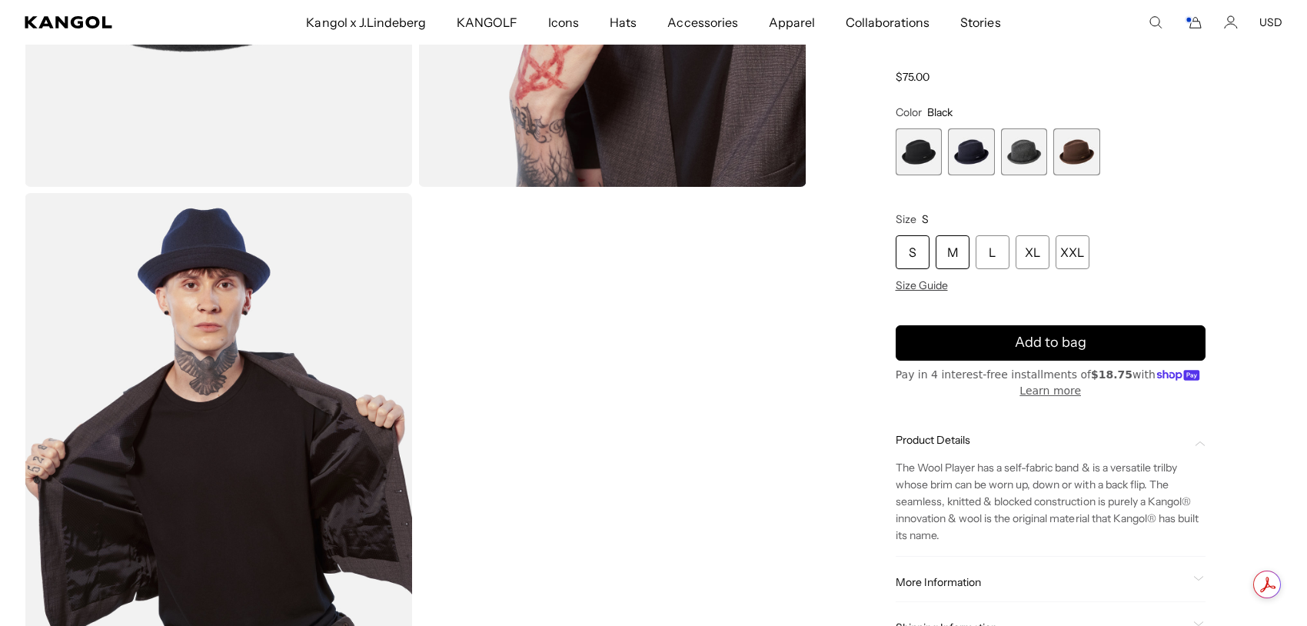
scroll to position [0, 0]
click at [959, 251] on div "M" at bounding box center [952, 252] width 34 height 34
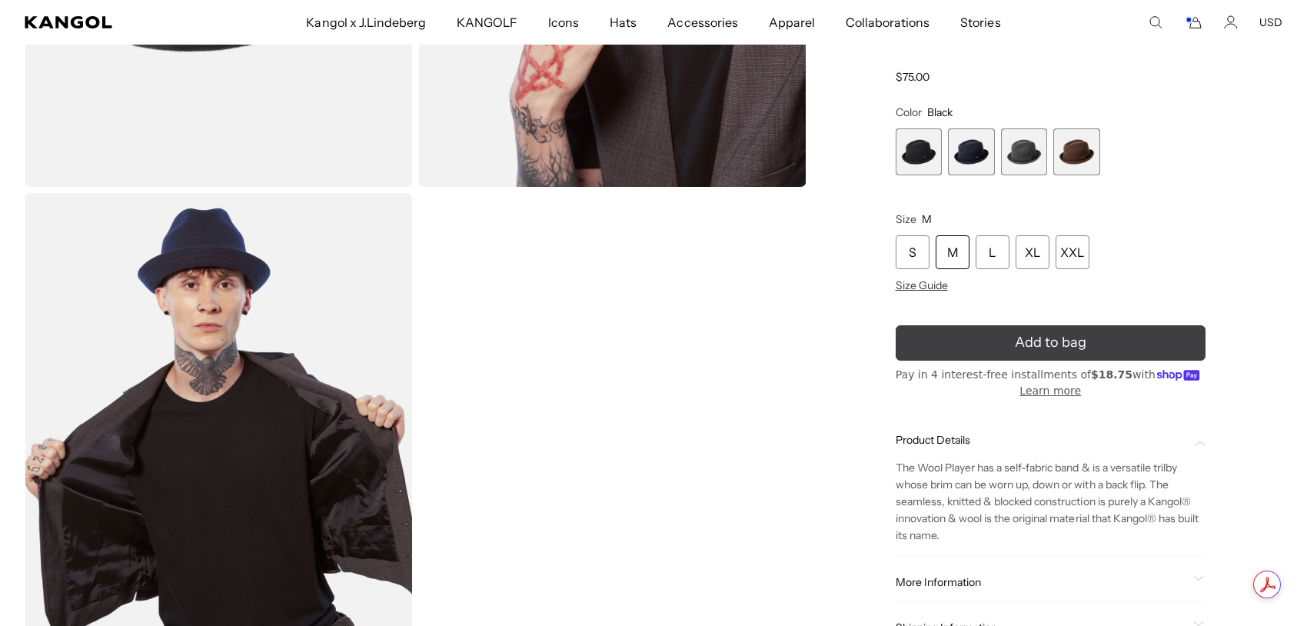
click at [1065, 344] on span "Add to bag" at bounding box center [1050, 342] width 71 height 21
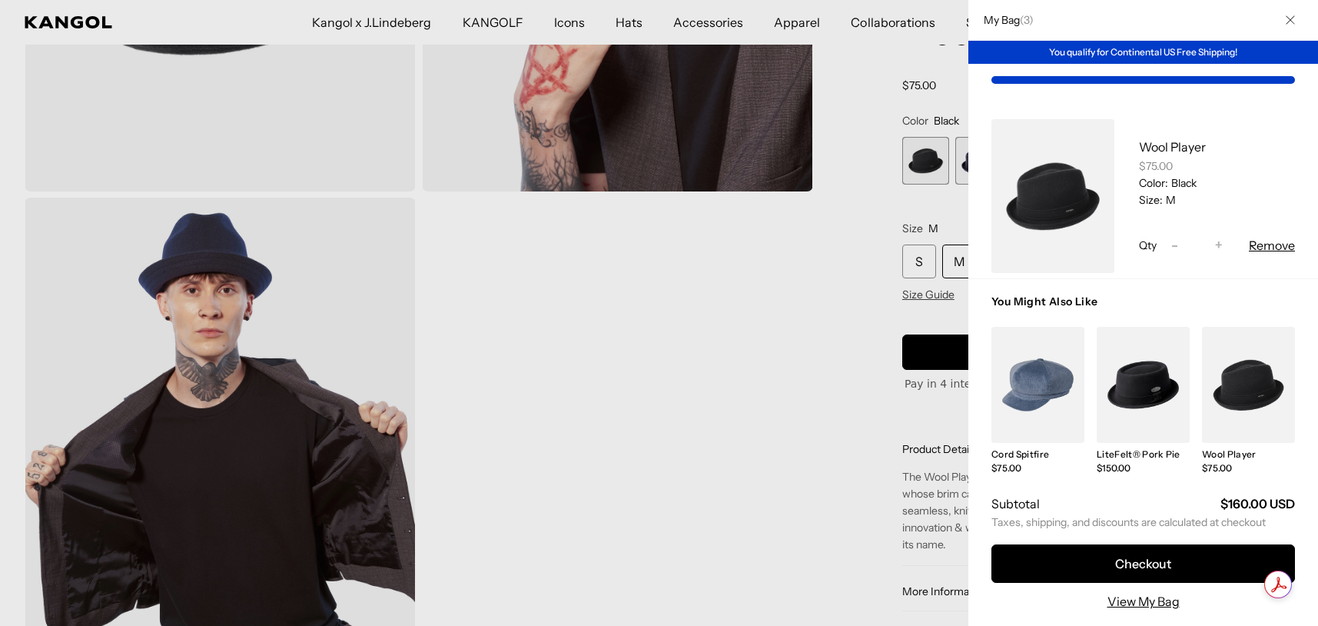
click at [1284, 19] on button "Close" at bounding box center [1291, 20] width 40 height 40
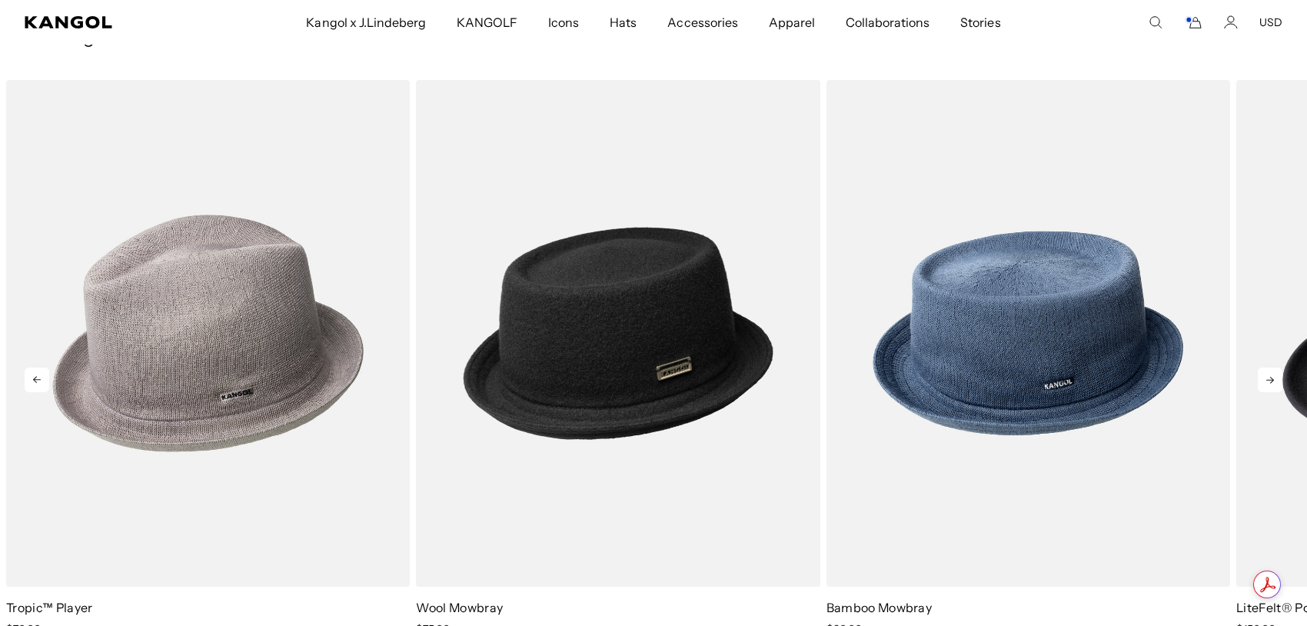
click at [1277, 380] on icon at bounding box center [1269, 379] width 25 height 25
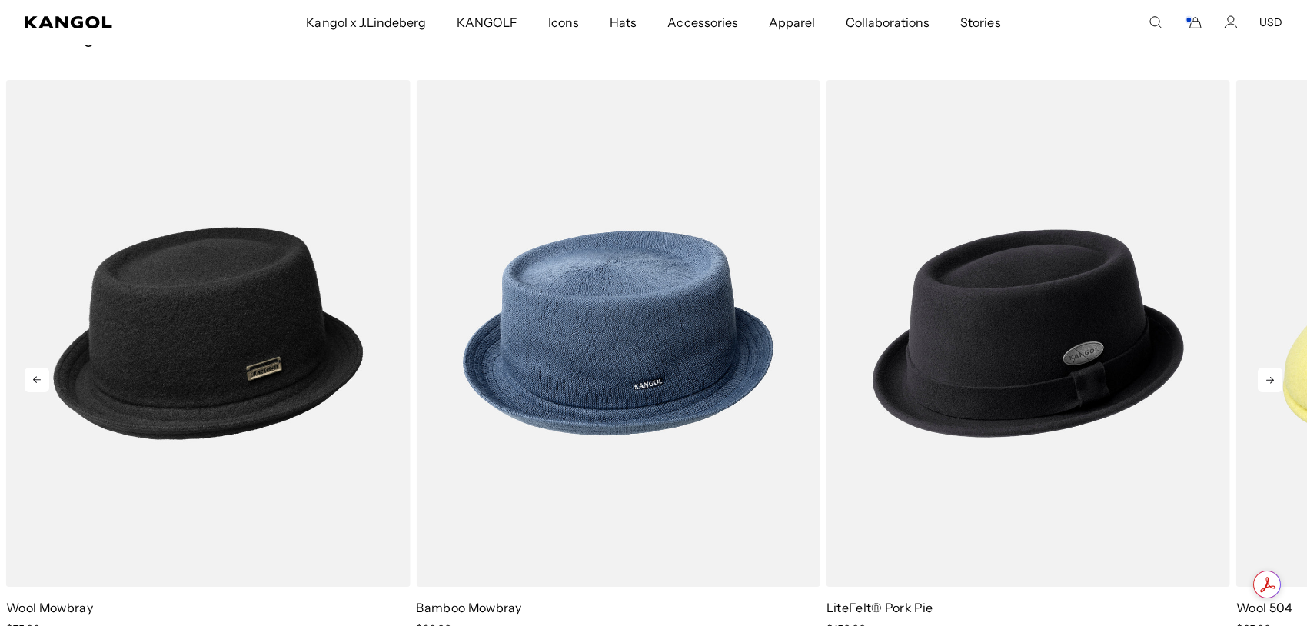
click at [1277, 380] on icon at bounding box center [1269, 379] width 25 height 25
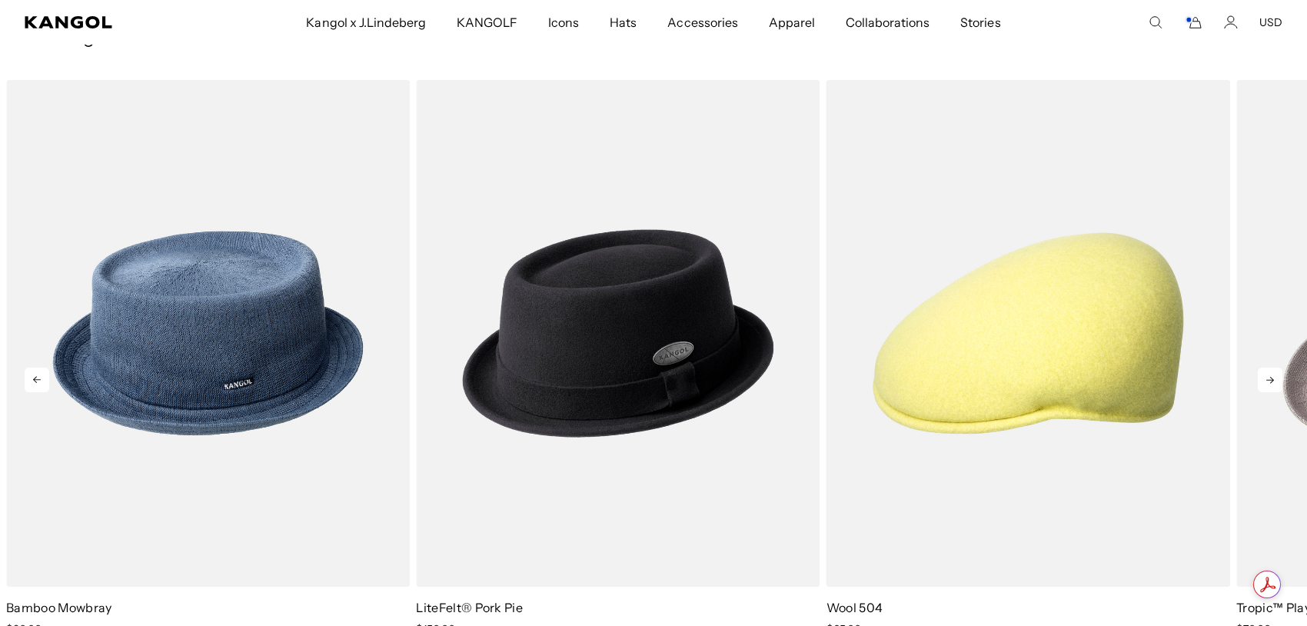
scroll to position [0, 317]
click at [1277, 380] on icon at bounding box center [1269, 379] width 25 height 25
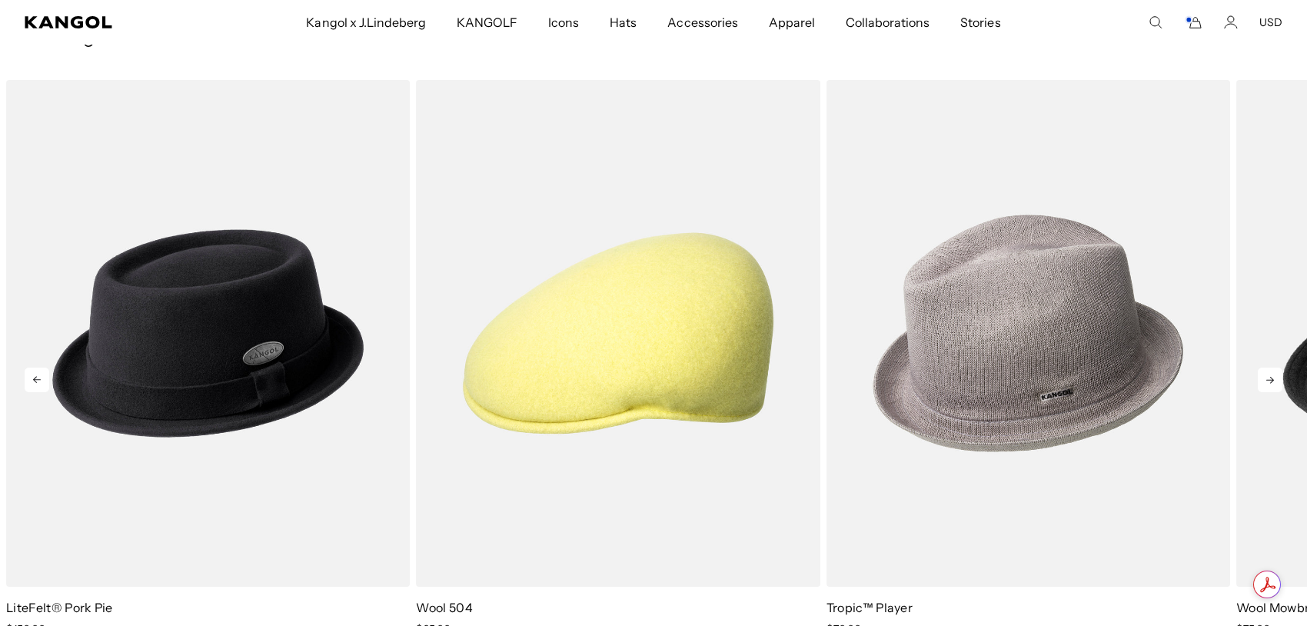
click at [1262, 380] on icon at bounding box center [1269, 379] width 25 height 25
